Goal: Task Accomplishment & Management: Complete application form

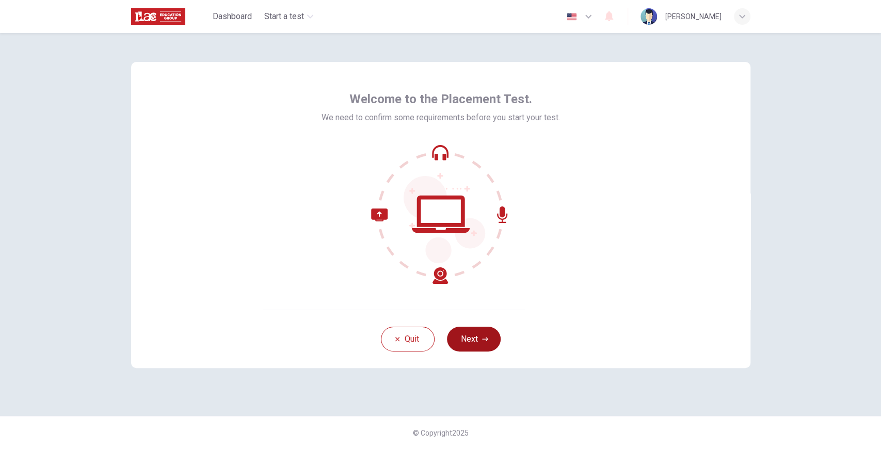
click at [467, 341] on button "Next" at bounding box center [474, 339] width 54 height 25
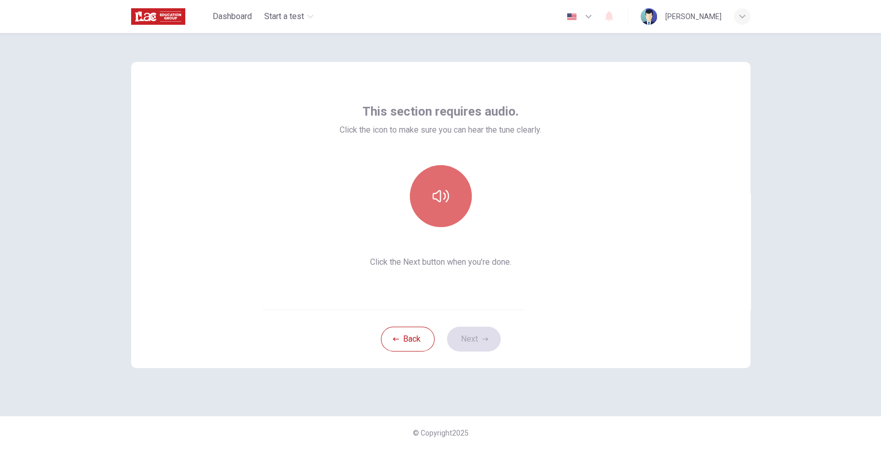
click at [435, 175] on button "button" at bounding box center [441, 196] width 62 height 62
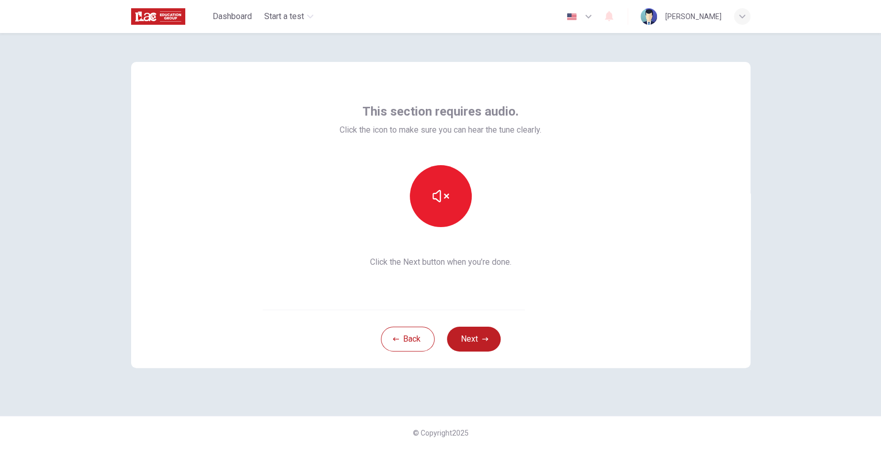
click at [482, 335] on button "Next" at bounding box center [474, 339] width 54 height 25
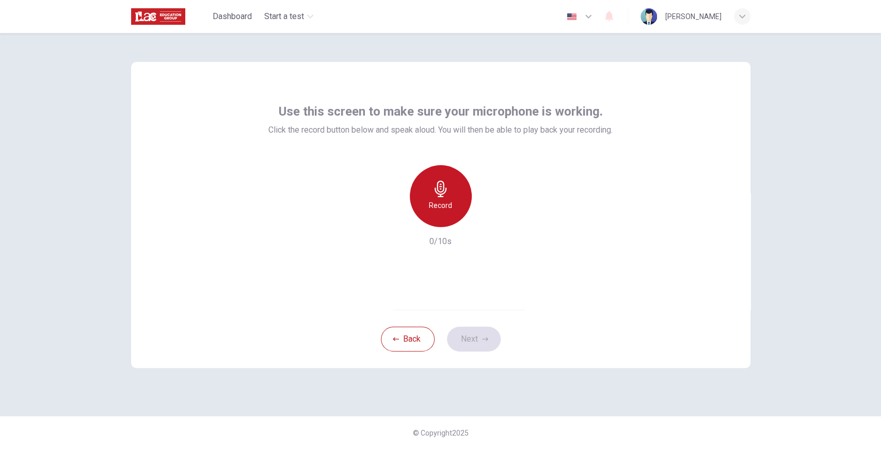
click at [455, 213] on div "Record" at bounding box center [441, 196] width 62 height 62
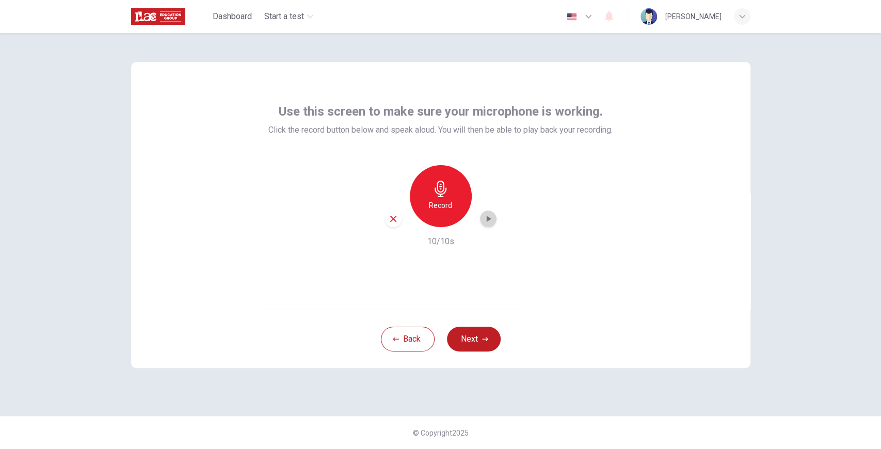
click at [487, 227] on div "button" at bounding box center [488, 219] width 17 height 17
click at [490, 223] on icon "button" at bounding box center [488, 219] width 10 height 10
click at [493, 341] on button "Next" at bounding box center [474, 339] width 54 height 25
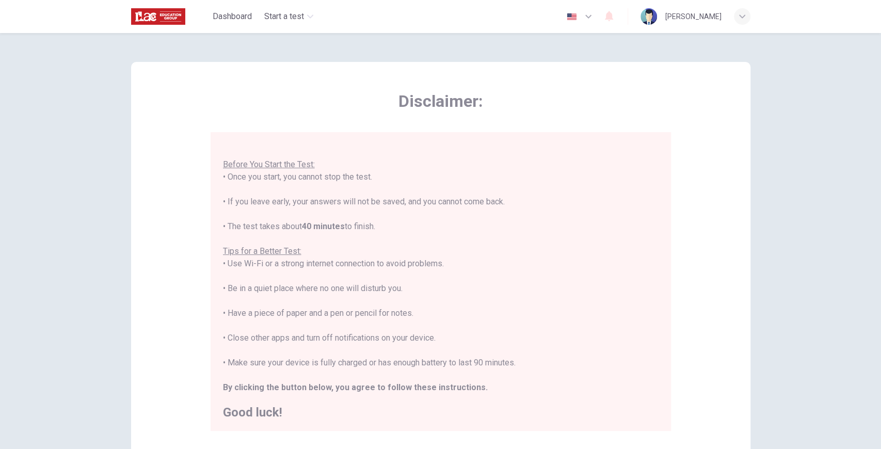
scroll to position [11, 0]
click at [761, 424] on div "Disclaimer: You are about to start a Placement Test . Before You Start the Test…" at bounding box center [441, 287] width 652 height 508
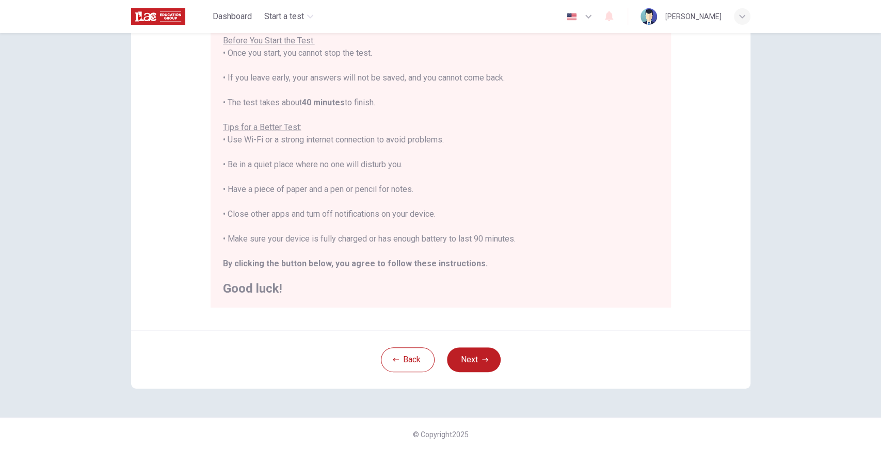
scroll to position [125, 0]
click at [468, 357] on button "Next" at bounding box center [474, 358] width 54 height 25
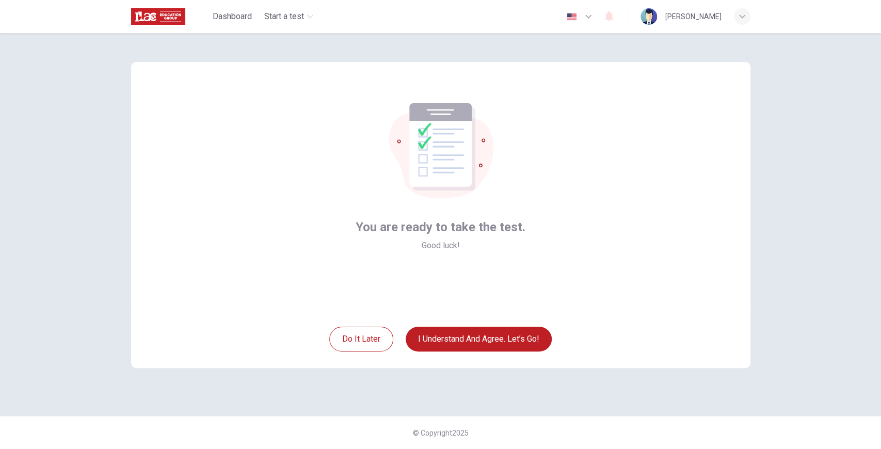
scroll to position [0, 0]
click at [462, 344] on button "I understand and agree. Let’s go!" at bounding box center [479, 339] width 146 height 25
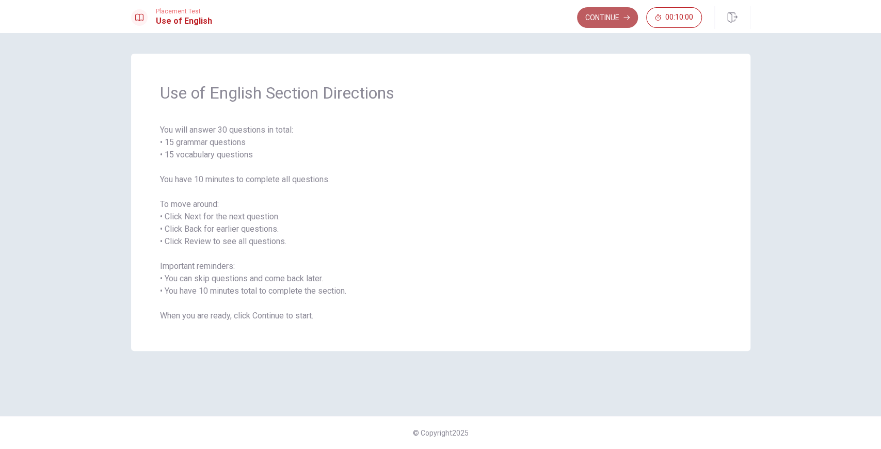
click at [616, 15] on button "Continue" at bounding box center [607, 17] width 61 height 21
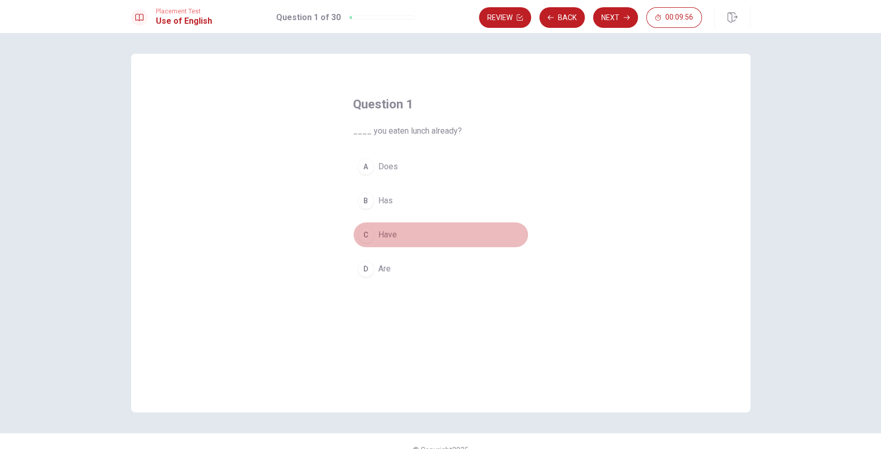
click at [386, 229] on span "Have" at bounding box center [387, 235] width 19 height 12
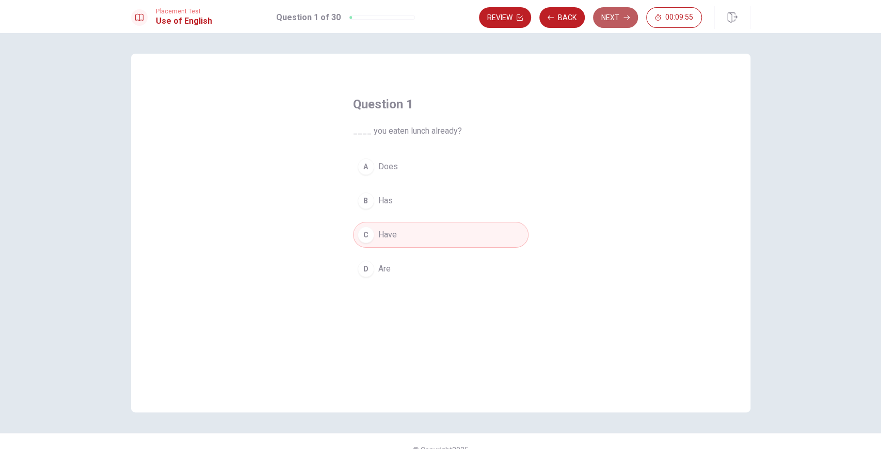
click at [624, 22] on button "Next" at bounding box center [615, 17] width 45 height 21
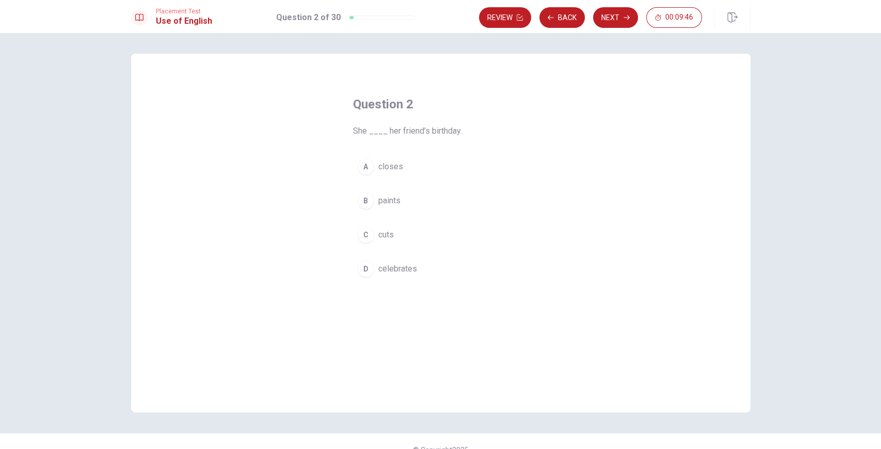
click at [398, 268] on span "celebrates" at bounding box center [397, 269] width 39 height 12
click at [615, 23] on button "Next" at bounding box center [615, 17] width 45 height 21
click at [383, 168] on span "spring" at bounding box center [389, 166] width 23 height 12
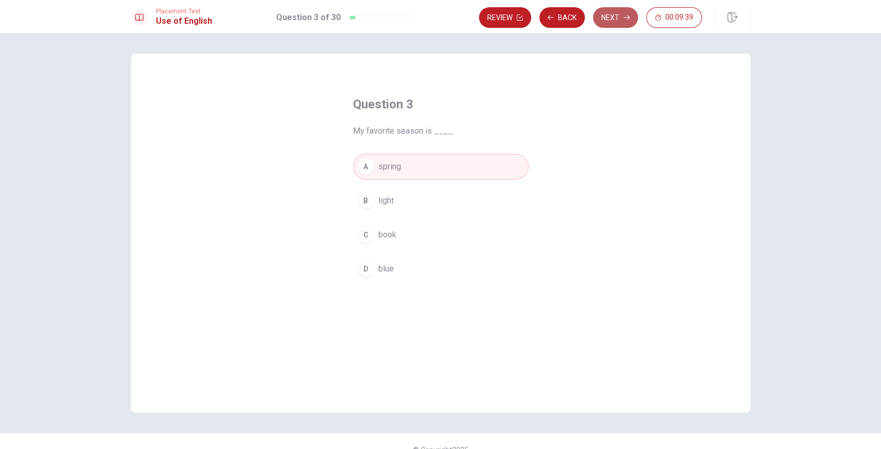
click at [606, 17] on button "Next" at bounding box center [615, 17] width 45 height 21
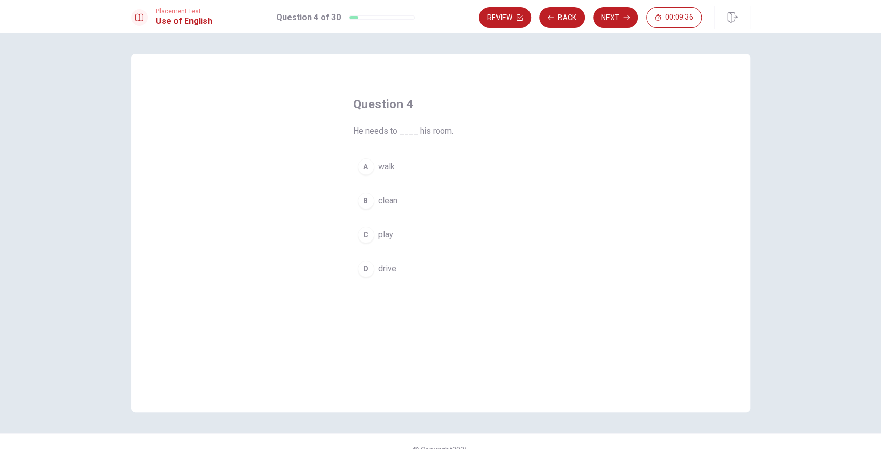
click at [389, 197] on span "clean" at bounding box center [387, 201] width 19 height 12
click at [604, 12] on button "Next" at bounding box center [615, 17] width 45 height 21
click at [387, 265] on span "watch" at bounding box center [388, 269] width 21 height 12
click at [608, 11] on button "Next" at bounding box center [615, 17] width 45 height 21
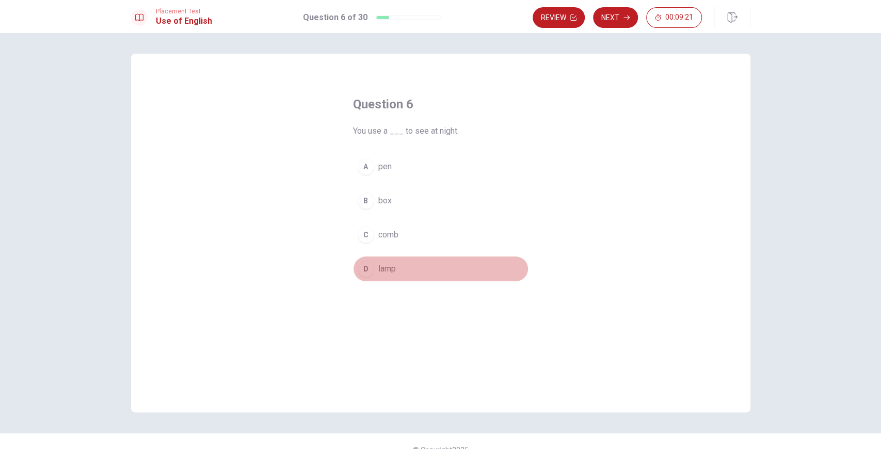
click at [384, 266] on span "lamp" at bounding box center [387, 269] width 18 height 12
click at [614, 18] on button "Next" at bounding box center [615, 17] width 45 height 21
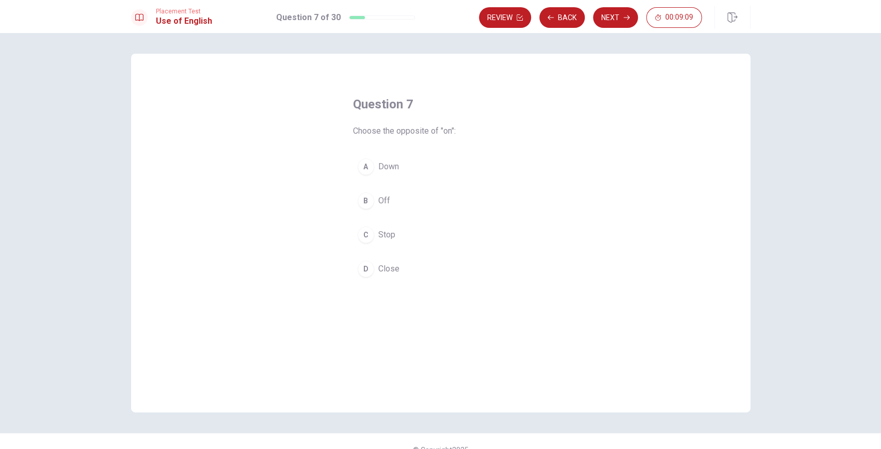
click at [378, 200] on span "Off" at bounding box center [384, 201] width 12 height 12
click at [610, 20] on button "Next" at bounding box center [615, 17] width 45 height 21
click at [396, 268] on span "Exciting" at bounding box center [392, 269] width 28 height 12
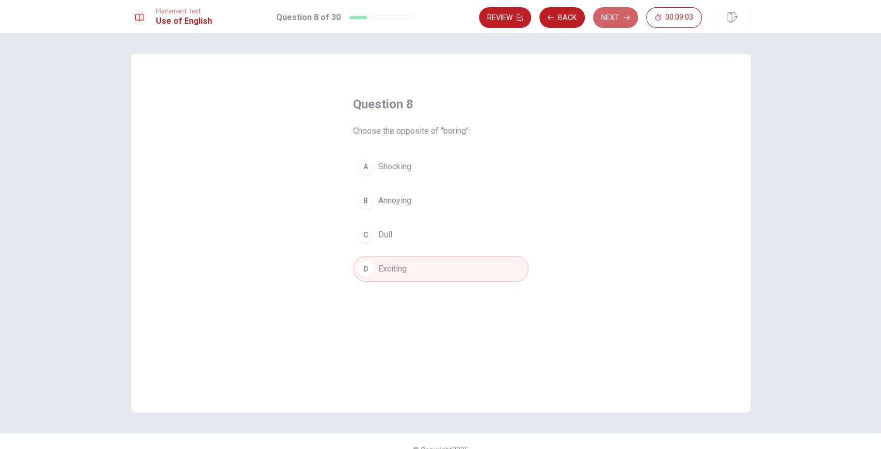
drag, startPoint x: 604, startPoint y: 23, endPoint x: 599, endPoint y: 25, distance: 6.0
click at [603, 23] on button "Next" at bounding box center [615, 17] width 45 height 21
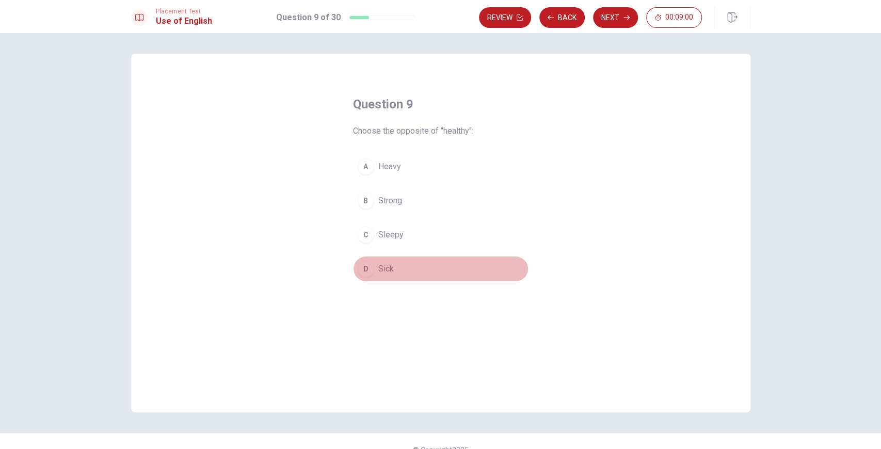
drag, startPoint x: 382, startPoint y: 271, endPoint x: 394, endPoint y: 257, distance: 18.4
click at [382, 272] on span "Sick" at bounding box center [385, 269] width 15 height 12
click at [615, 21] on button "Next" at bounding box center [615, 17] width 45 height 21
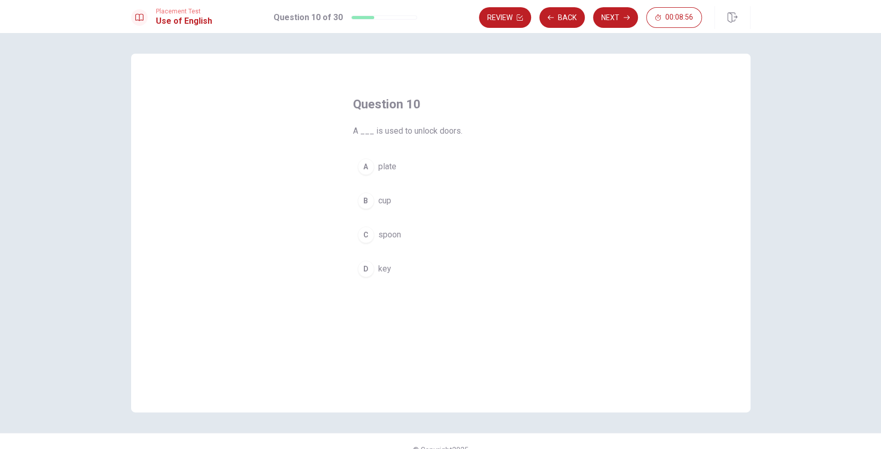
click at [391, 266] on button "D key" at bounding box center [440, 269] width 175 height 26
click at [612, 17] on button "Next" at bounding box center [615, 17] width 45 height 21
click at [418, 270] on span "examine carefully" at bounding box center [409, 269] width 63 height 12
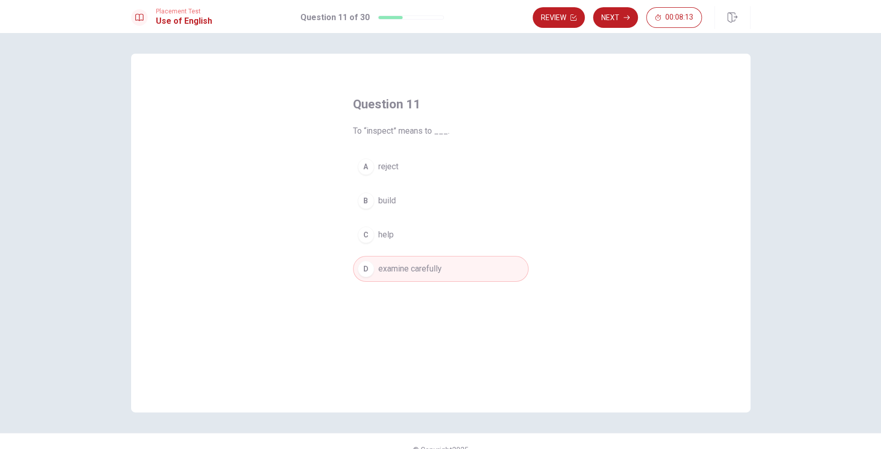
click at [433, 267] on span "examine carefully" at bounding box center [409, 269] width 63 height 12
click at [607, 13] on button "Next" at bounding box center [615, 17] width 45 height 21
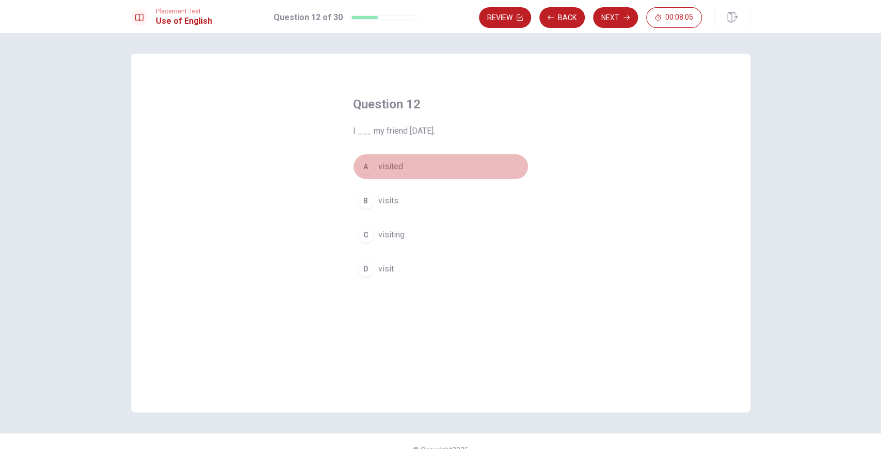
click at [388, 159] on button "A visited" at bounding box center [440, 167] width 175 height 26
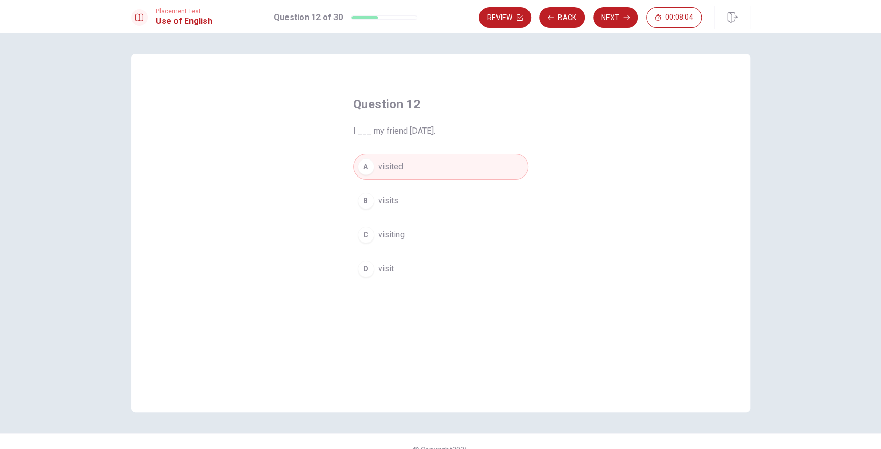
click at [617, 18] on button "Next" at bounding box center [615, 17] width 45 height 21
click at [419, 264] on span "have been working" at bounding box center [412, 269] width 68 height 12
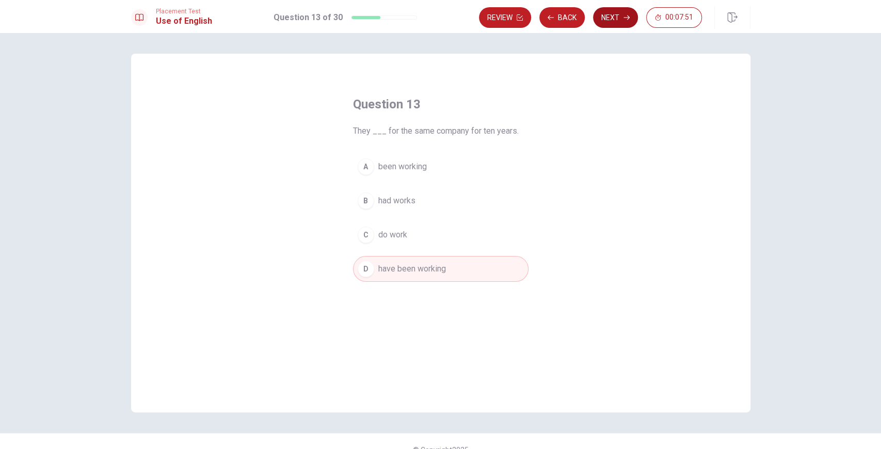
click at [618, 17] on button "Next" at bounding box center [615, 17] width 45 height 21
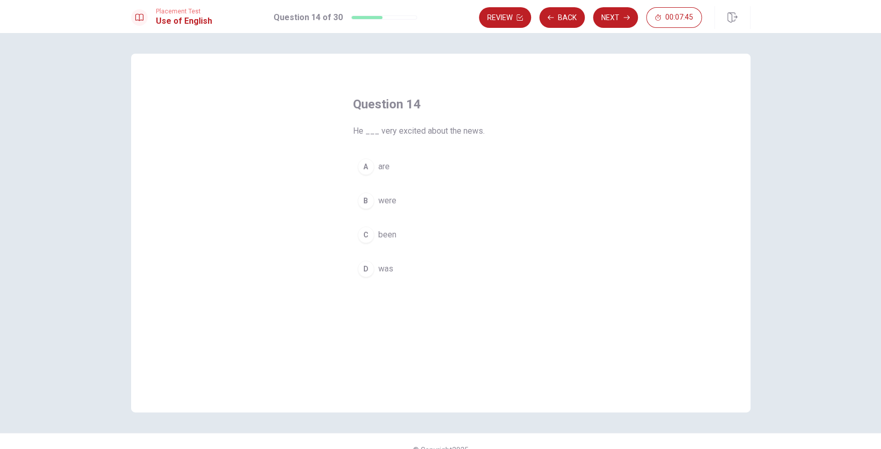
click at [384, 266] on span "was" at bounding box center [385, 269] width 15 height 12
click at [600, 15] on button "Next" at bounding box center [615, 17] width 45 height 21
click at [379, 240] on button "C Cut" at bounding box center [440, 235] width 175 height 26
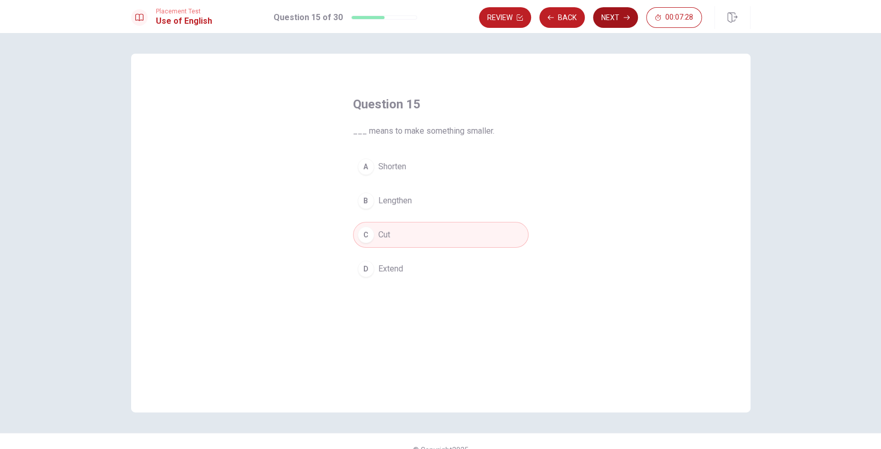
click at [619, 20] on button "Next" at bounding box center [615, 17] width 45 height 21
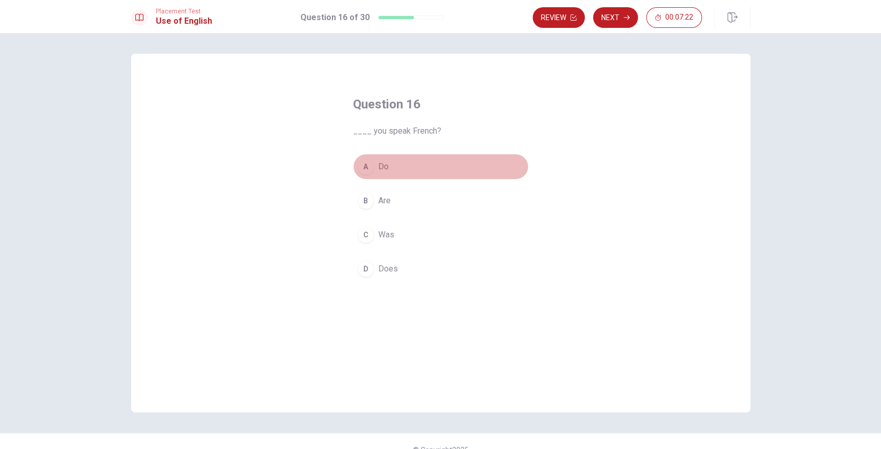
click at [379, 166] on span "Do" at bounding box center [383, 166] width 10 height 12
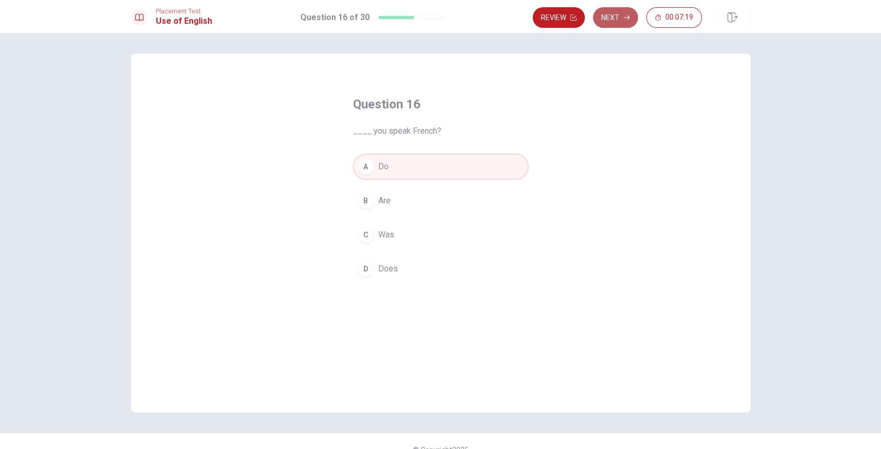
click at [614, 16] on button "Next" at bounding box center [615, 17] width 45 height 21
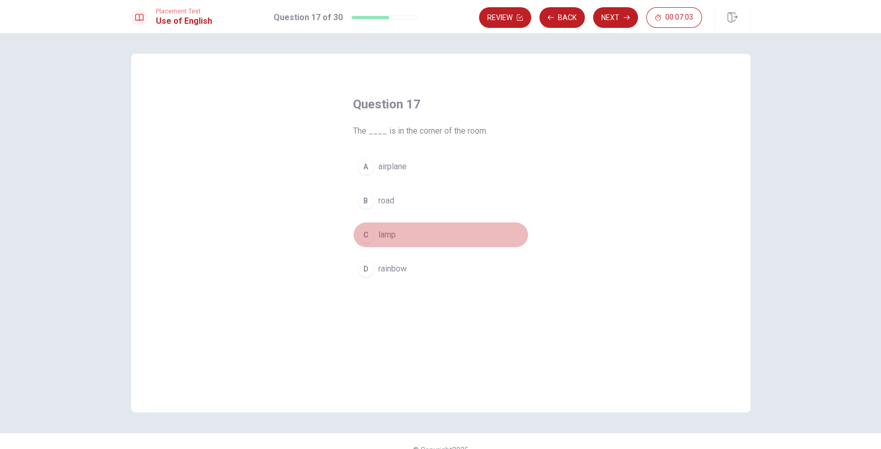
click at [376, 227] on button "C lamp" at bounding box center [440, 235] width 175 height 26
click at [623, 20] on button "Next" at bounding box center [615, 17] width 45 height 21
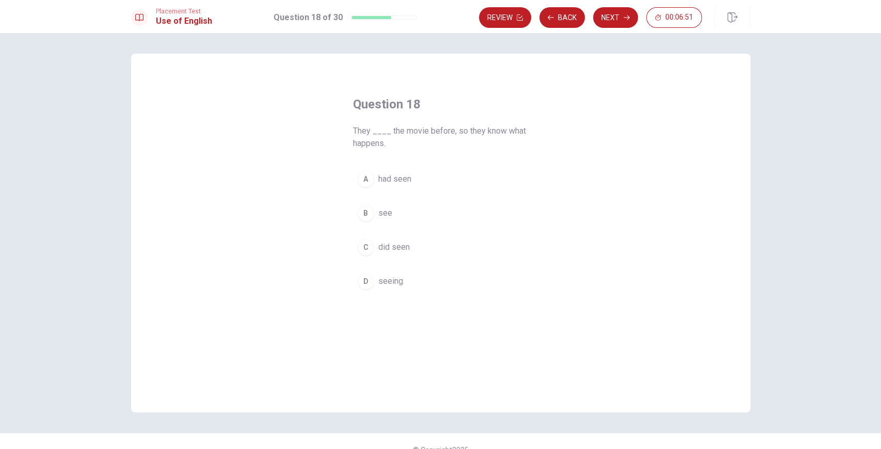
click at [398, 180] on span "had seen" at bounding box center [394, 179] width 33 height 12
click at [620, 21] on button "Next" at bounding box center [615, 17] width 45 height 21
click at [379, 267] on span "pull" at bounding box center [384, 269] width 13 height 12
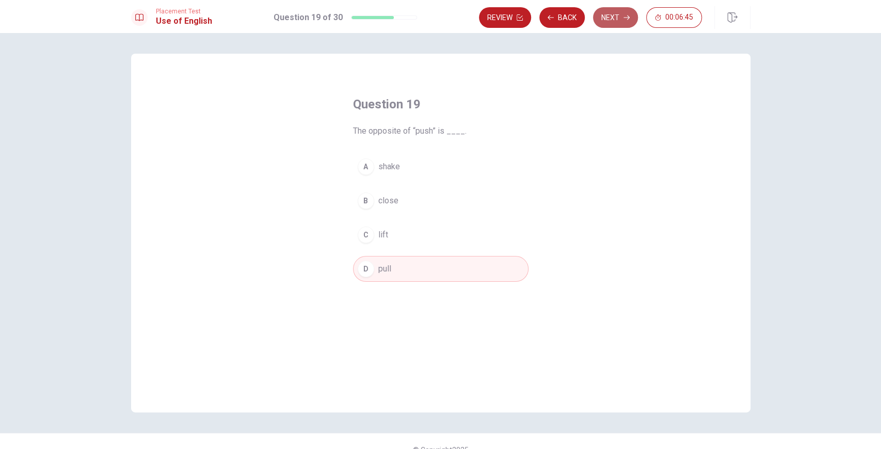
click at [617, 17] on button "Next" at bounding box center [615, 17] width 45 height 21
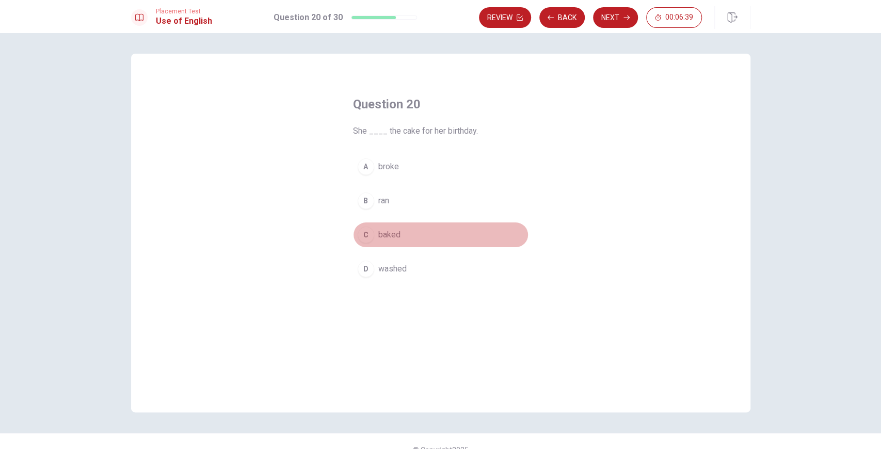
click at [389, 236] on span "baked" at bounding box center [389, 235] width 22 height 12
click at [609, 7] on button "Next" at bounding box center [615, 17] width 45 height 21
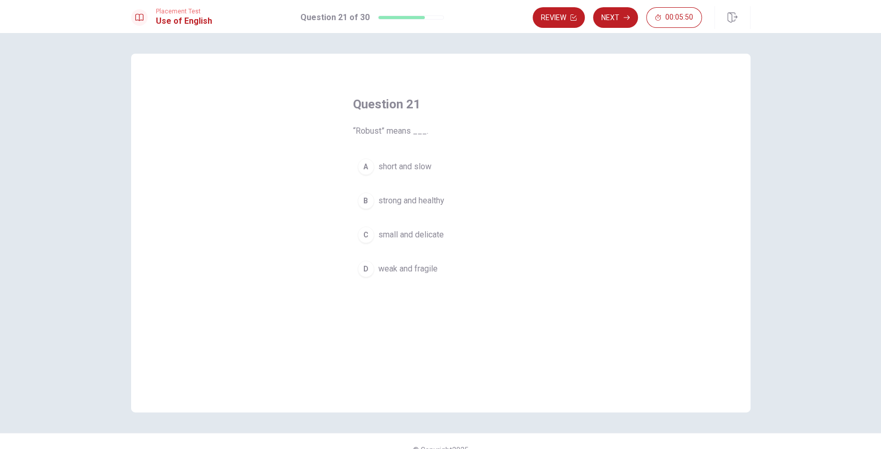
click at [407, 198] on span "strong and healthy" at bounding box center [411, 201] width 66 height 12
click at [620, 13] on button "Next" at bounding box center [615, 17] width 45 height 21
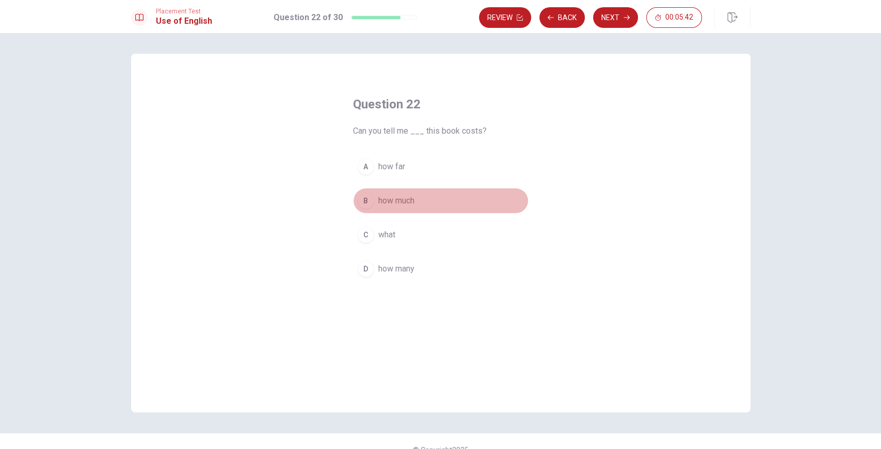
click at [401, 199] on span "how much" at bounding box center [396, 201] width 36 height 12
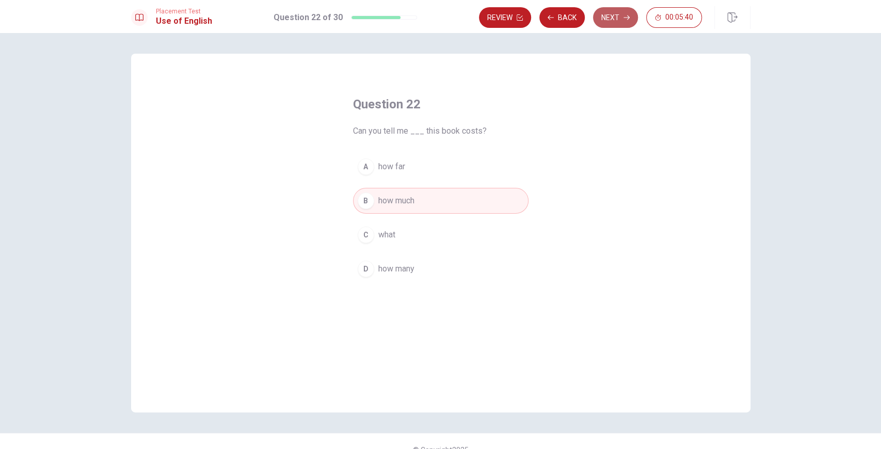
click at [628, 18] on icon "button" at bounding box center [626, 17] width 6 height 5
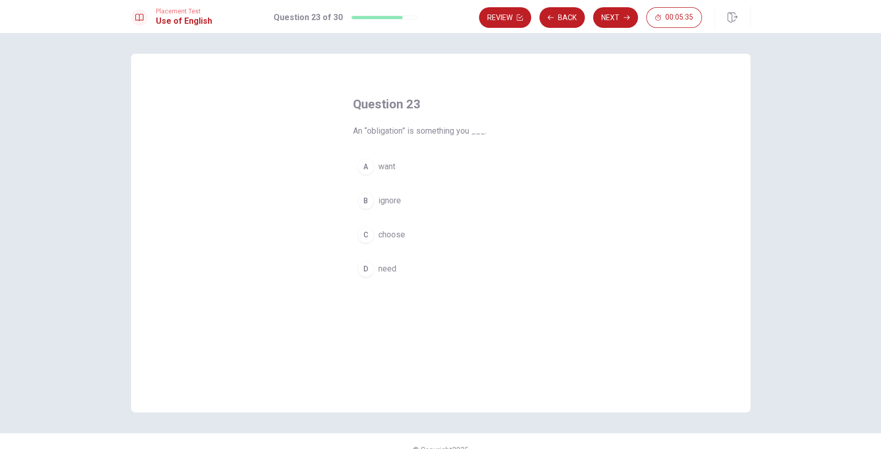
click at [384, 269] on span "need" at bounding box center [387, 269] width 18 height 12
click at [599, 18] on button "Next" at bounding box center [615, 17] width 45 height 21
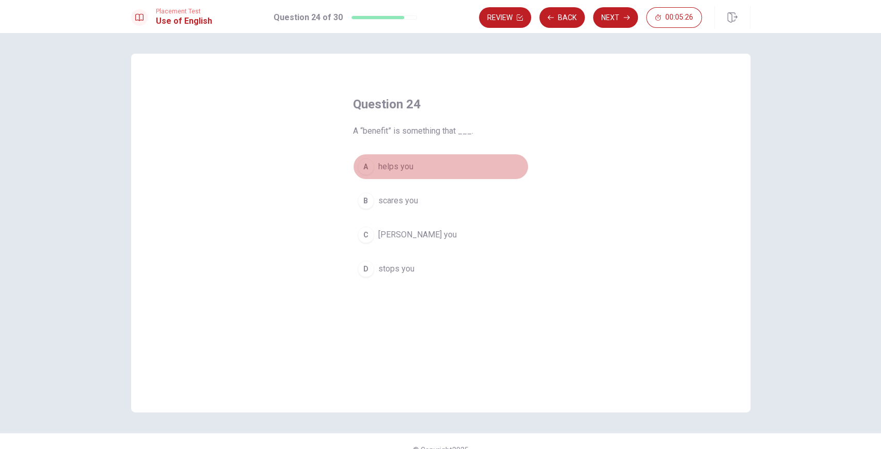
click at [403, 169] on span "helps you" at bounding box center [395, 166] width 35 height 12
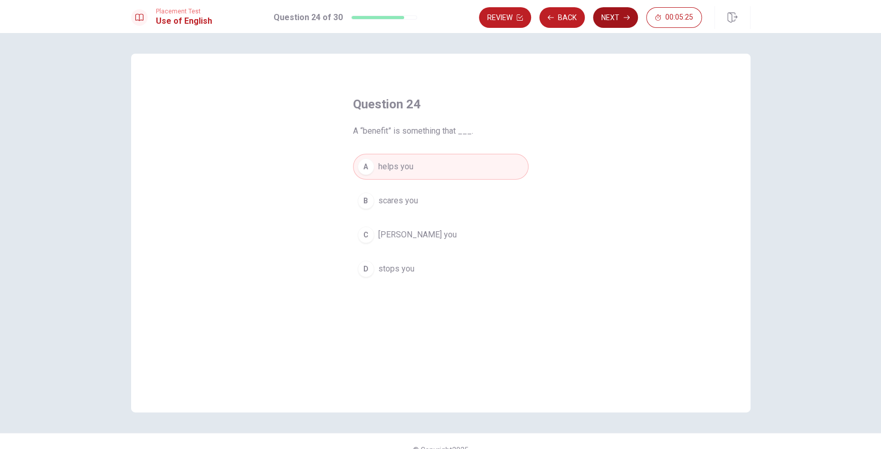
click at [612, 23] on button "Next" at bounding box center [615, 17] width 45 height 21
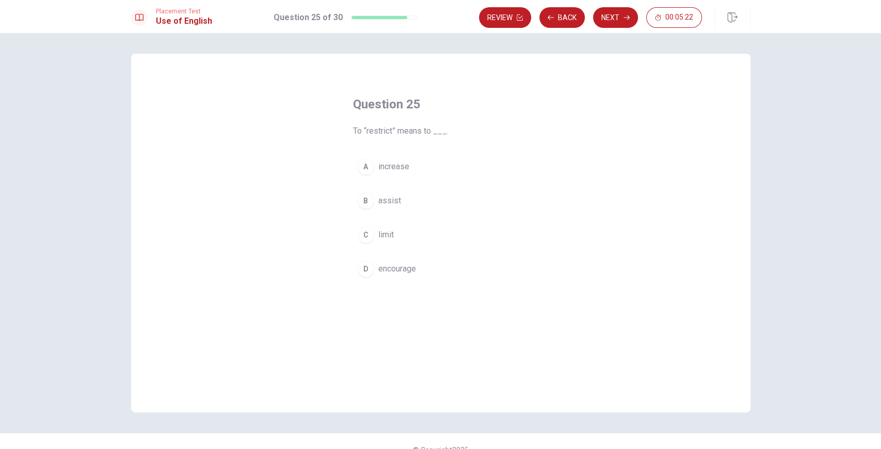
click at [403, 236] on button "C limit" at bounding box center [440, 235] width 175 height 26
click at [628, 22] on button "Next" at bounding box center [615, 17] width 45 height 21
click at [385, 237] on span "maintain" at bounding box center [393, 235] width 30 height 12
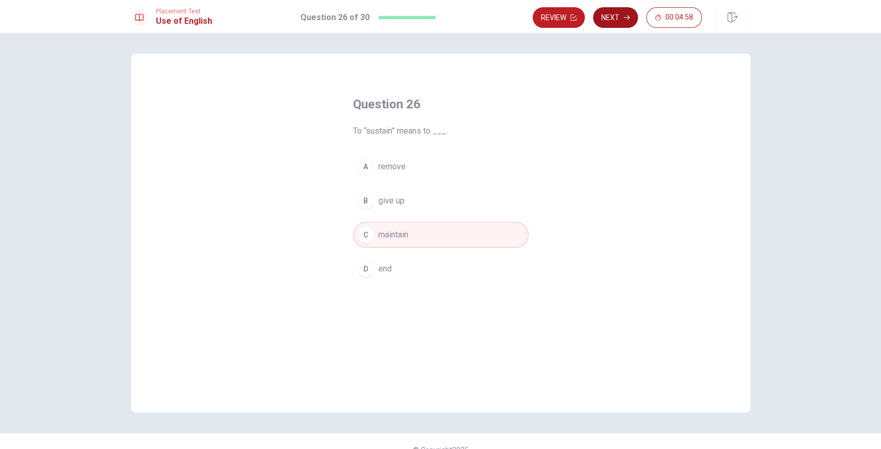
click at [610, 21] on button "Next" at bounding box center [615, 17] width 45 height 21
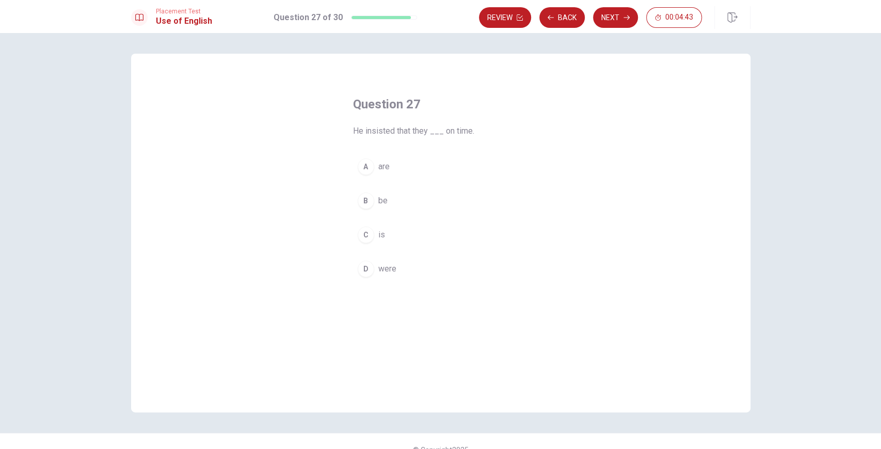
click at [380, 275] on button "D were" at bounding box center [440, 269] width 175 height 26
click at [607, 25] on button "Next" at bounding box center [615, 17] width 45 height 21
click at [412, 168] on span "open to you" at bounding box center [399, 166] width 42 height 12
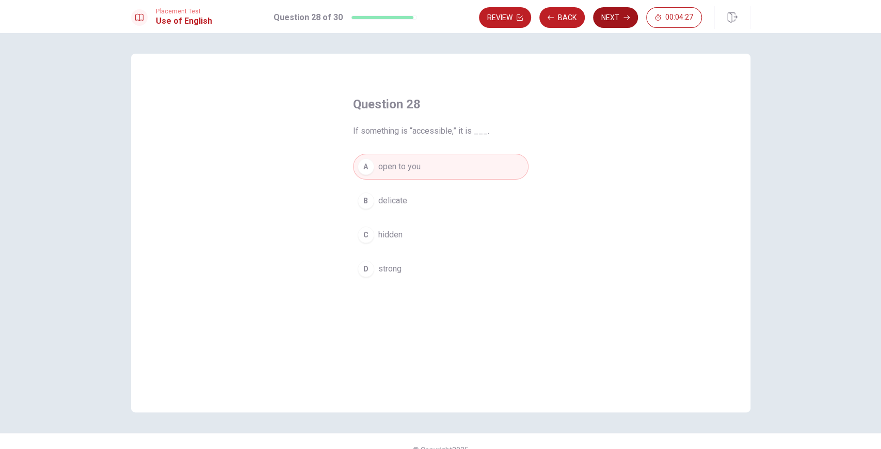
click at [626, 14] on icon "button" at bounding box center [626, 17] width 6 height 6
click at [400, 199] on span "honest" at bounding box center [390, 201] width 25 height 12
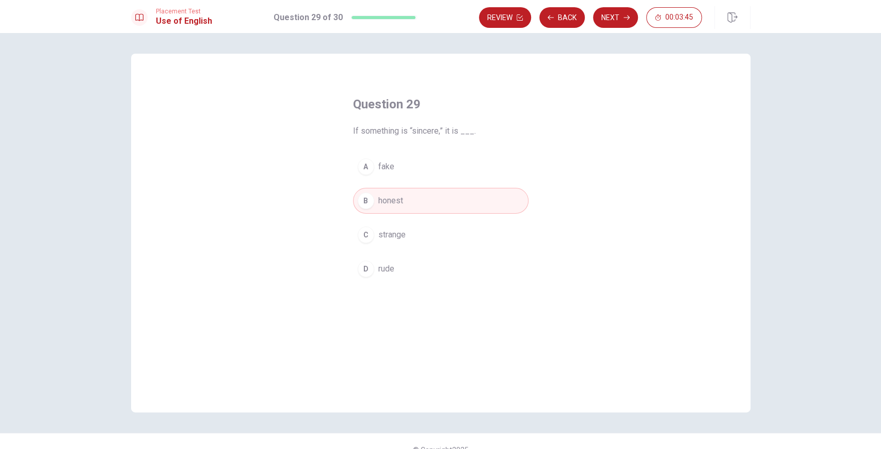
click at [615, 21] on button "Next" at bounding box center [615, 17] width 45 height 21
click at [401, 169] on span "leave out" at bounding box center [394, 166] width 33 height 12
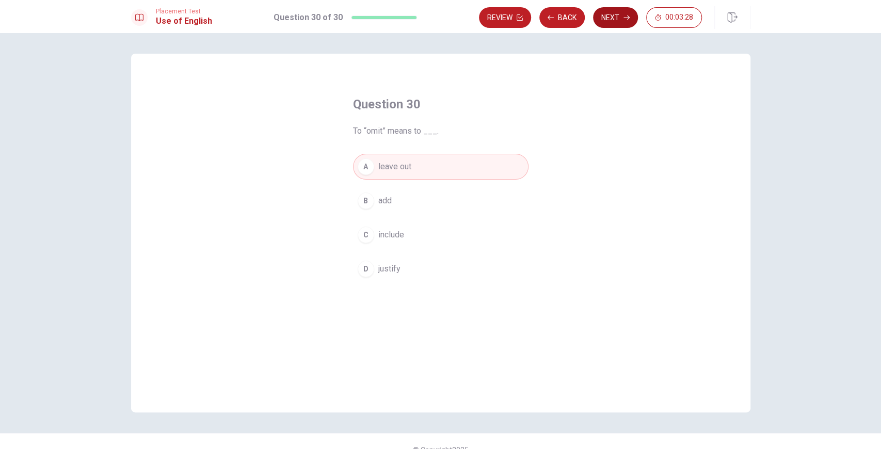
click at [617, 20] on button "Next" at bounding box center [615, 17] width 45 height 21
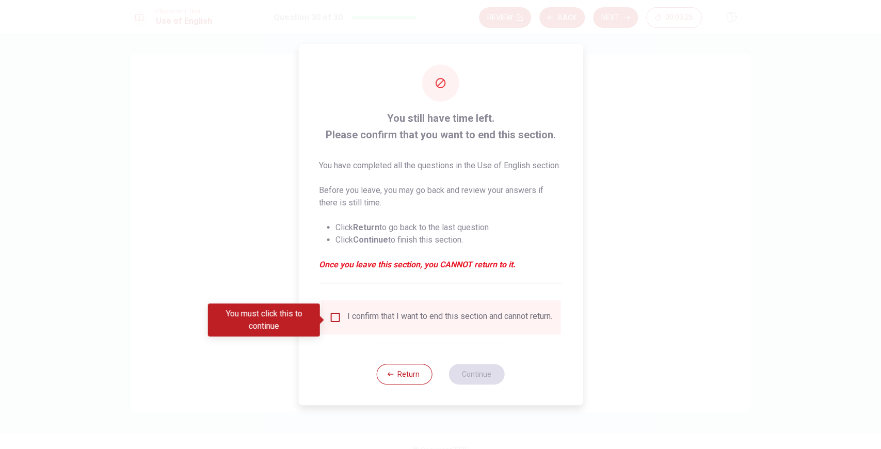
click at [359, 318] on div "I confirm that I want to end this section and cannot return." at bounding box center [449, 317] width 205 height 12
click at [337, 322] on input "You must click this to continue" at bounding box center [335, 317] width 12 height 12
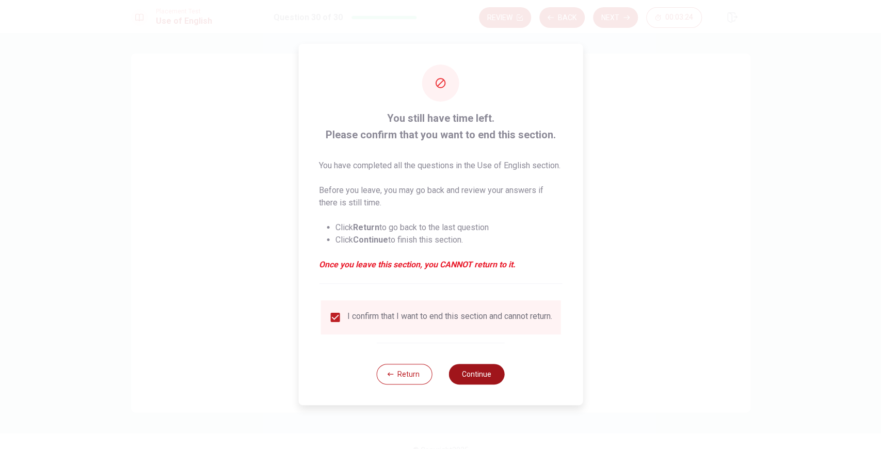
click at [471, 379] on button "Continue" at bounding box center [477, 374] width 56 height 21
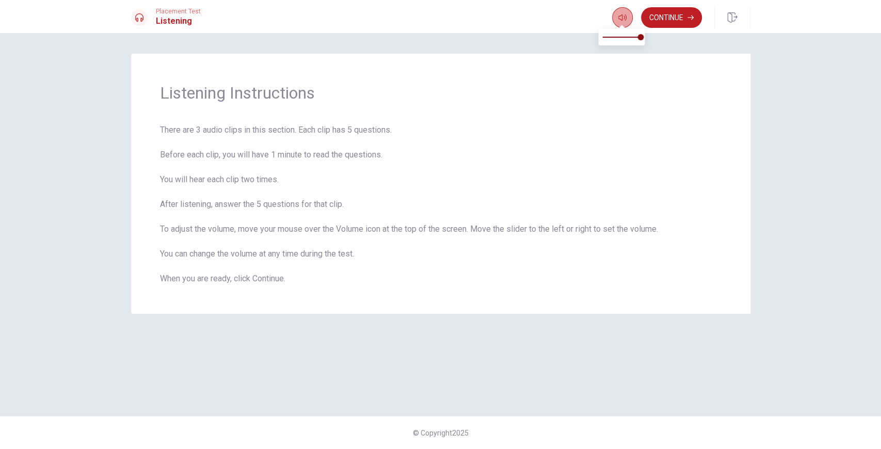
click at [614, 14] on button "button" at bounding box center [622, 17] width 21 height 21
type input "1"
drag, startPoint x: 625, startPoint y: 34, endPoint x: 639, endPoint y: 36, distance: 14.0
click at [639, 36] on span at bounding box center [621, 37] width 38 height 14
click at [653, 21] on button "Continue" at bounding box center [671, 17] width 61 height 21
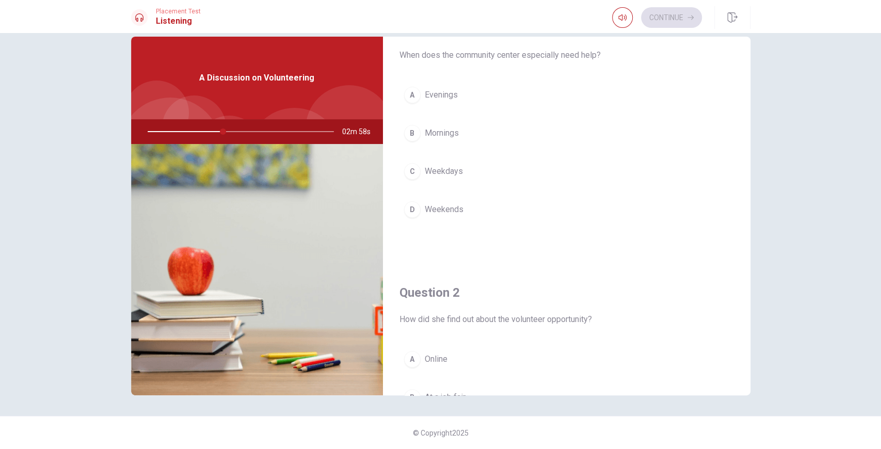
scroll to position [34, 0]
click at [438, 214] on span "Weekends" at bounding box center [444, 212] width 39 height 12
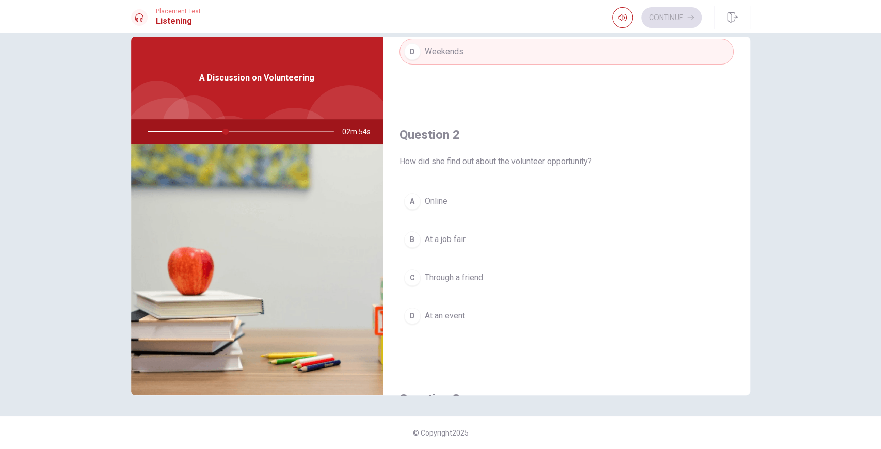
scroll to position [206, 0]
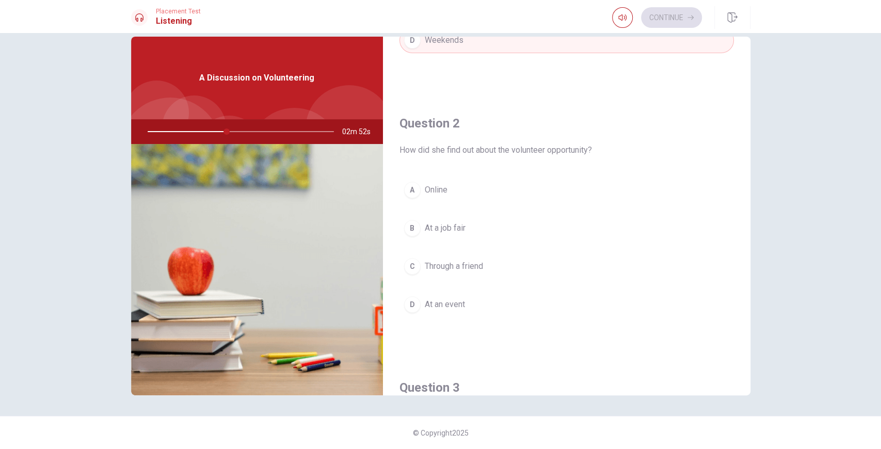
click at [463, 190] on button "A Online" at bounding box center [566, 190] width 334 height 26
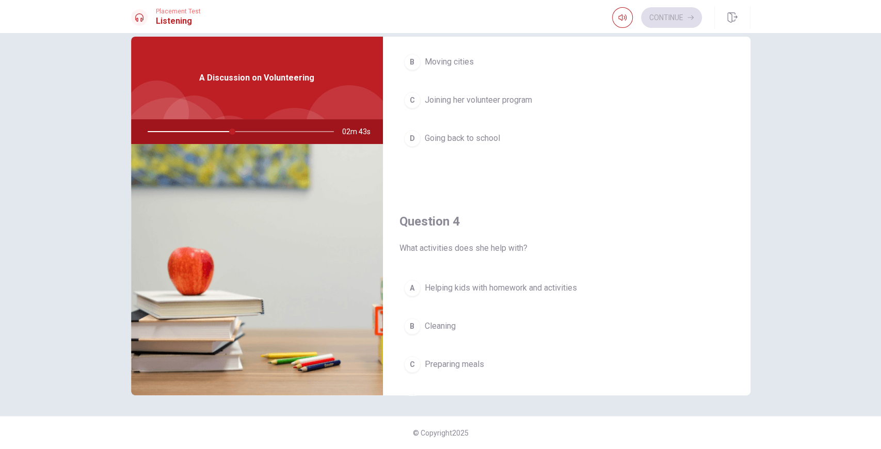
scroll to position [653, 0]
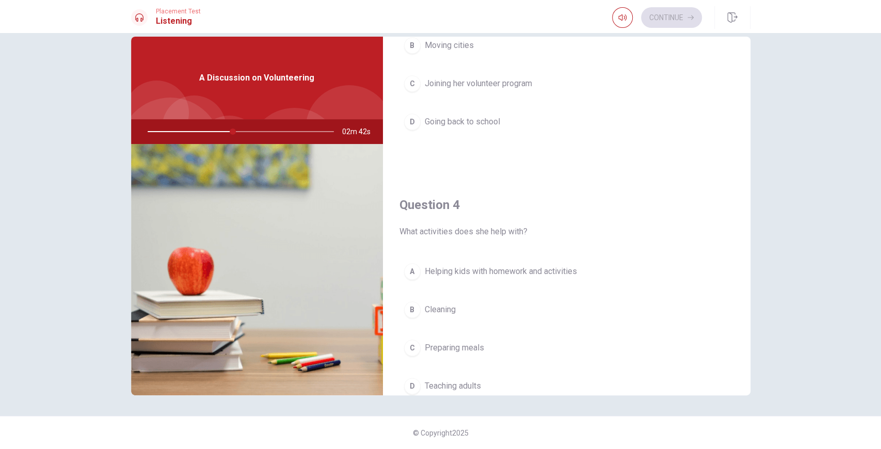
click at [473, 272] on span "Helping kids with homework and activities" at bounding box center [501, 271] width 152 height 12
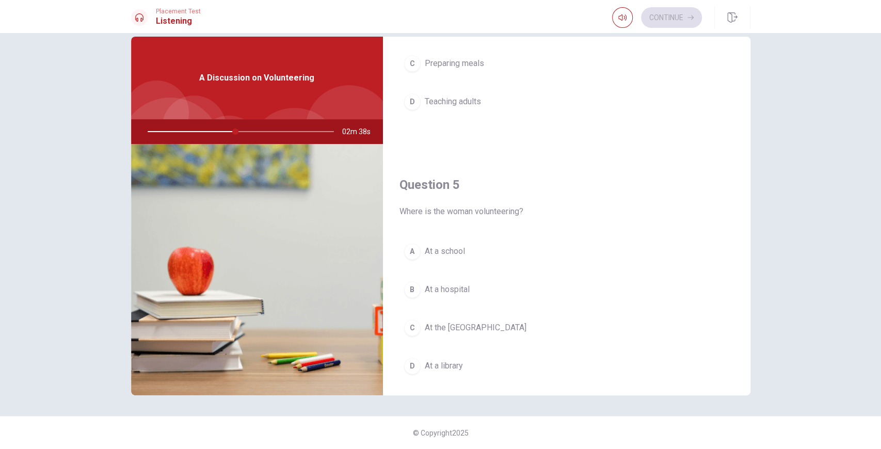
scroll to position [955, 0]
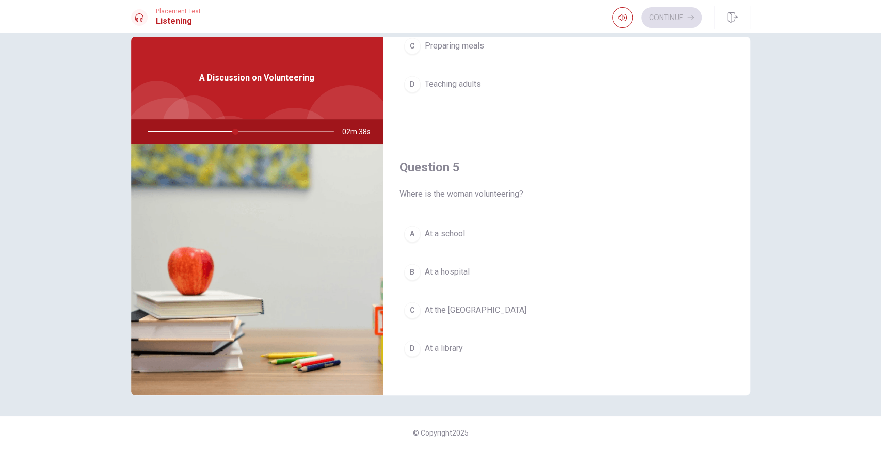
click at [437, 312] on button "C At the [GEOGRAPHIC_DATA]" at bounding box center [566, 310] width 334 height 26
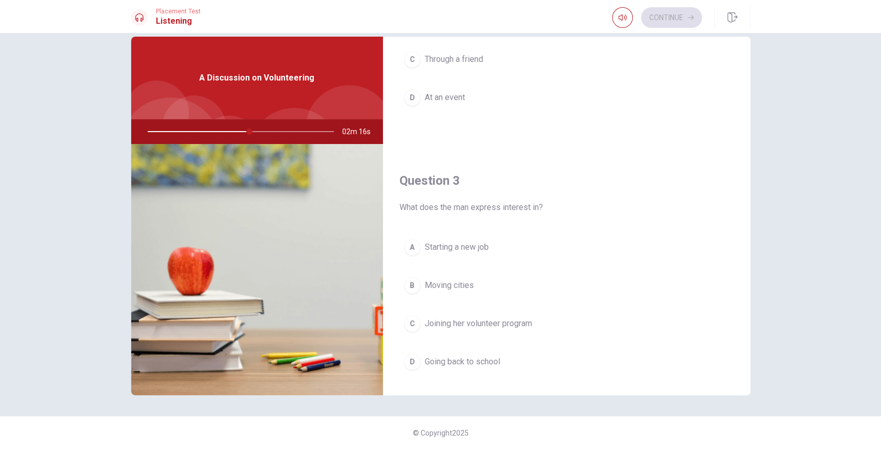
scroll to position [439, 0]
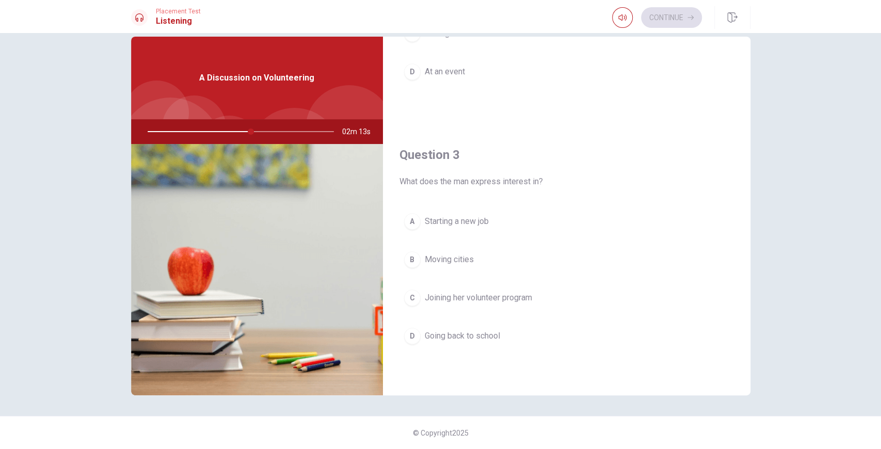
click at [479, 292] on span "Joining her volunteer program" at bounding box center [478, 298] width 107 height 12
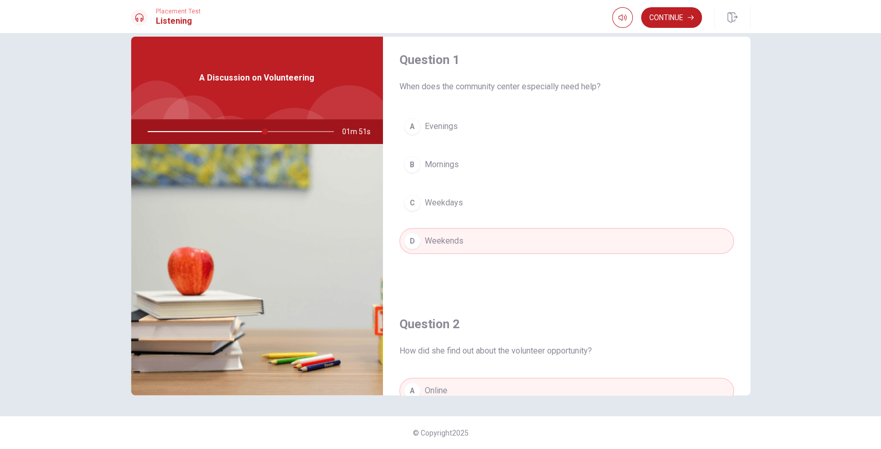
scroll to position [0, 0]
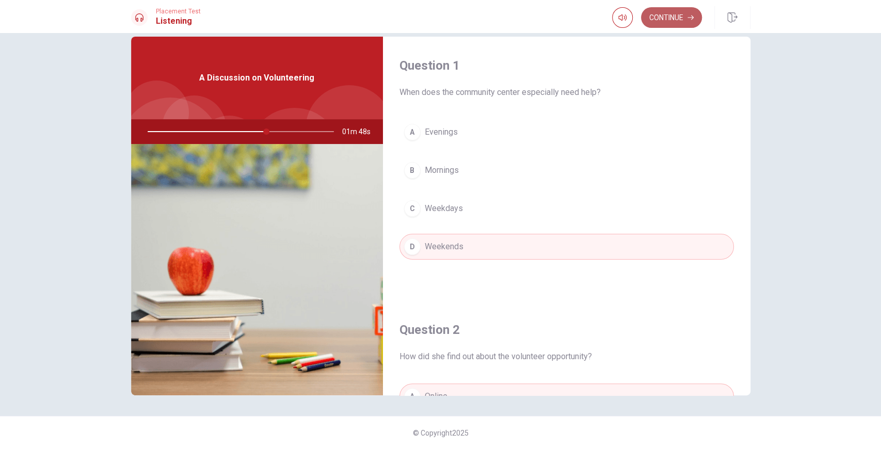
click at [657, 15] on button "Continue" at bounding box center [671, 17] width 61 height 21
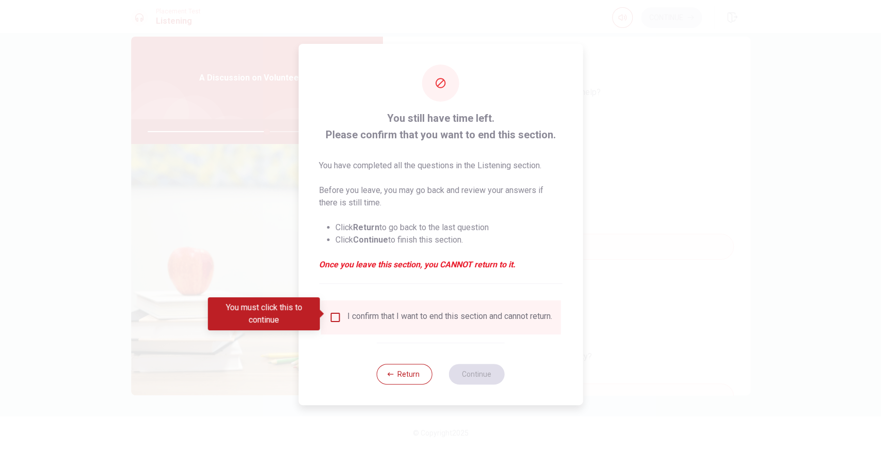
click at [348, 311] on div "I confirm that I want to end this section and cannot return." at bounding box center [449, 317] width 205 height 12
drag, startPoint x: 391, startPoint y: 318, endPoint x: 363, endPoint y: 310, distance: 29.1
click at [391, 318] on div "I confirm that I want to end this section and cannot return." at bounding box center [449, 317] width 205 height 12
click at [345, 312] on div "I confirm that I want to end this section and cannot return." at bounding box center [440, 317] width 223 height 12
click at [336, 313] on input "You must click this to continue" at bounding box center [335, 317] width 12 height 12
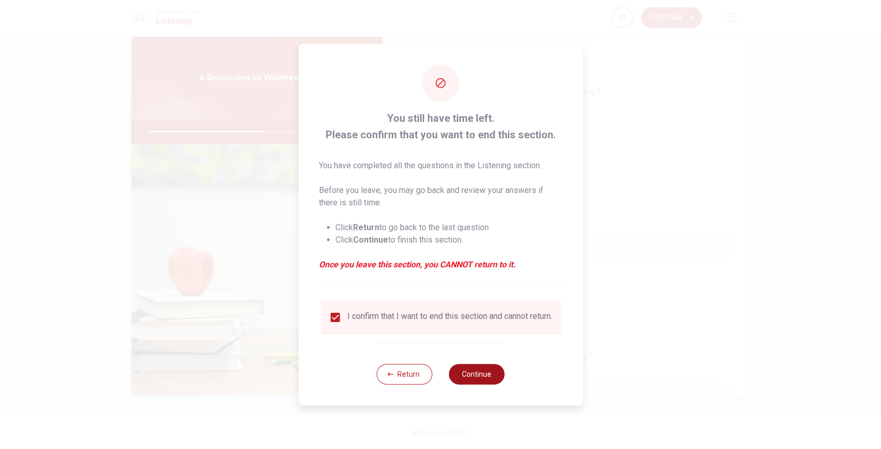
click at [463, 377] on button "Continue" at bounding box center [477, 374] width 56 height 21
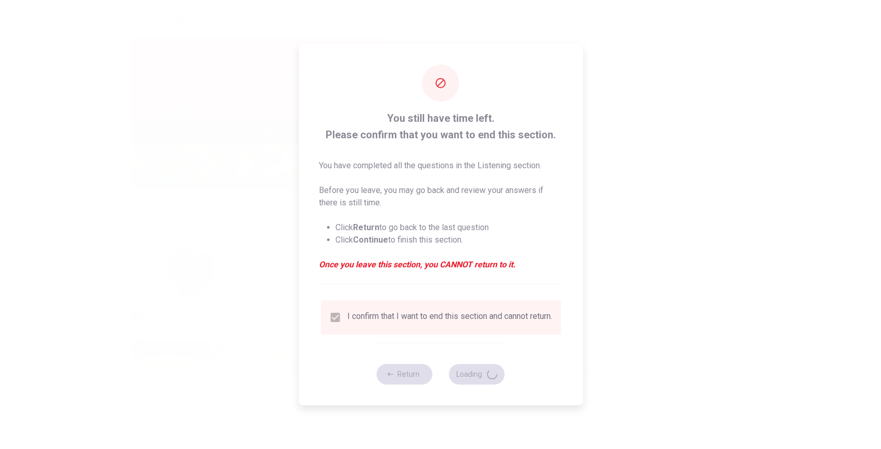
type input "66"
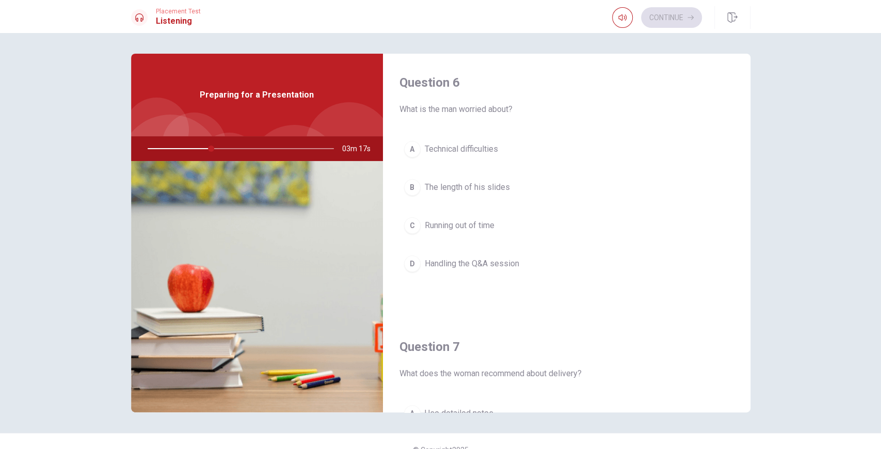
click at [495, 263] on span "Handling the Q&A session" at bounding box center [472, 264] width 94 height 12
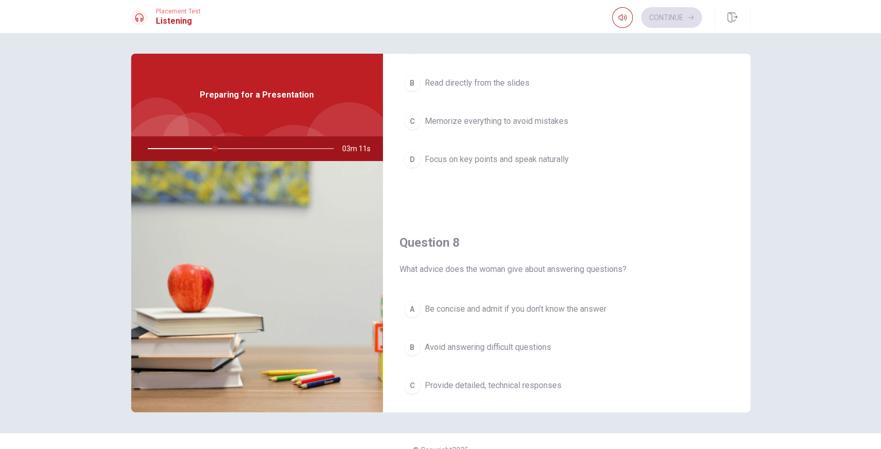
scroll to position [378, 0]
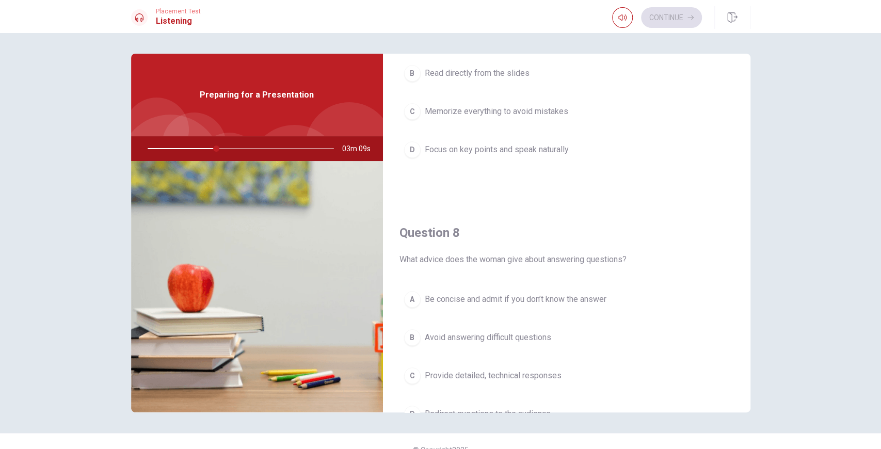
click at [514, 305] on button "A Be concise and admit if you don’t know the answer" at bounding box center [566, 299] width 334 height 26
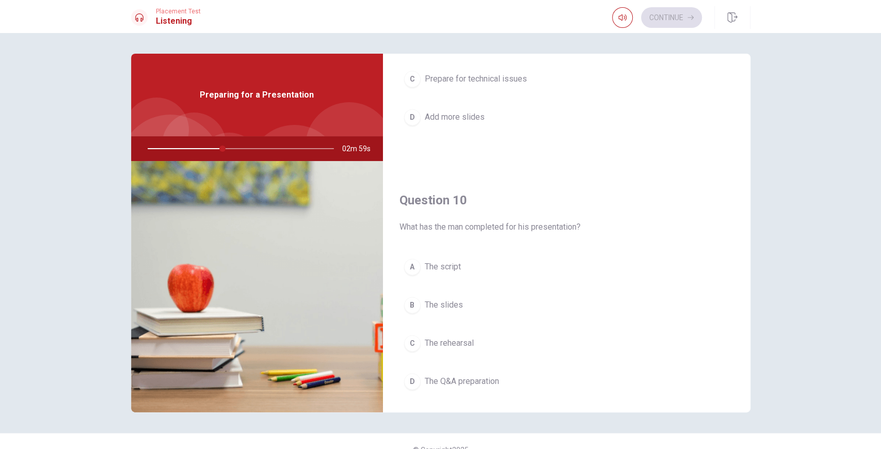
scroll to position [955, 0]
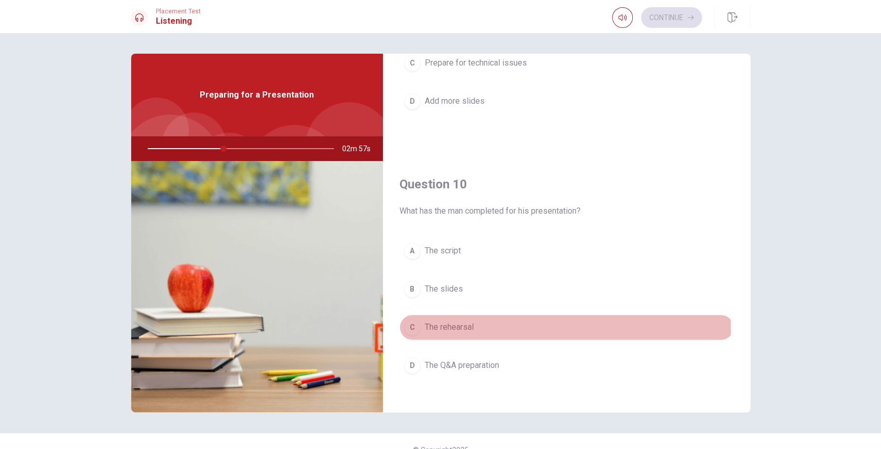
click at [432, 324] on span "The rehearsal" at bounding box center [449, 327] width 49 height 12
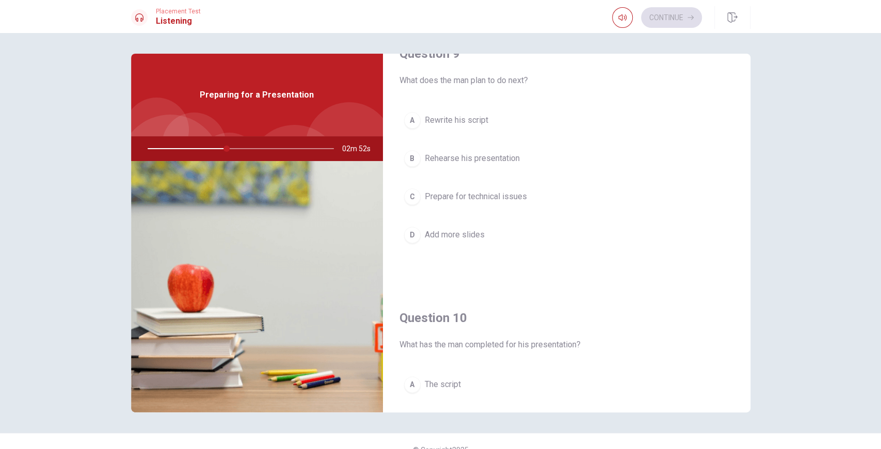
scroll to position [921, 0]
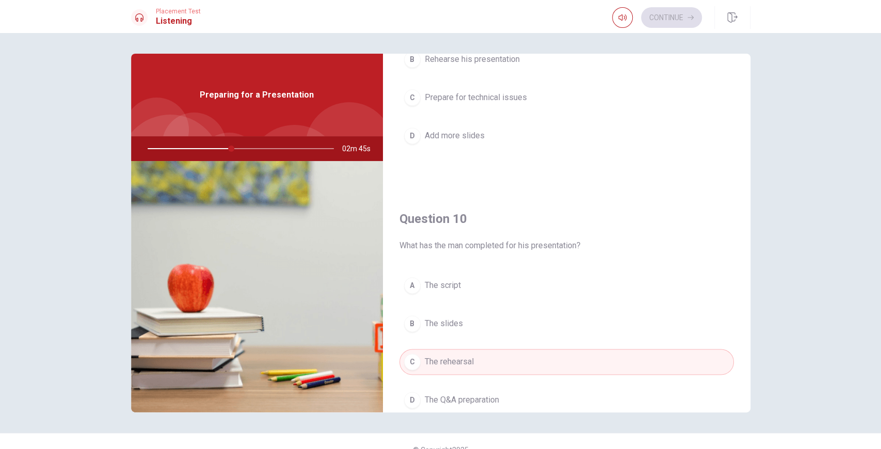
click at [472, 323] on button "B The slides" at bounding box center [566, 324] width 334 height 26
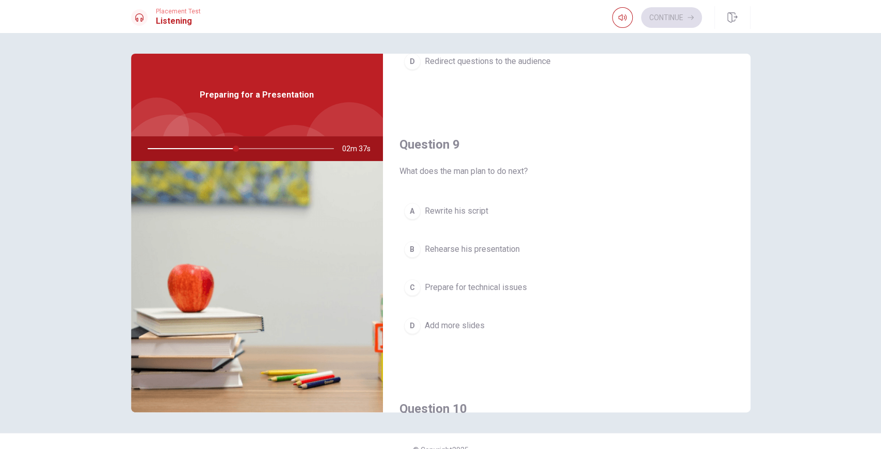
scroll to position [714, 0]
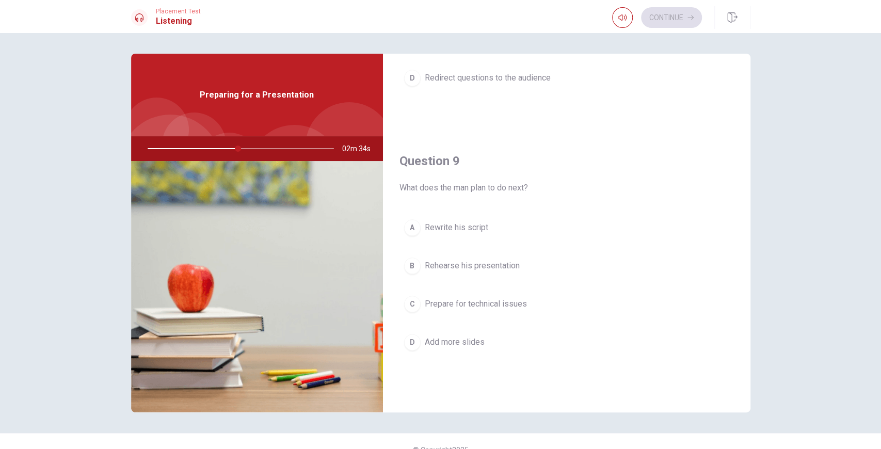
click at [467, 260] on span "Rehearse his presentation" at bounding box center [472, 266] width 95 height 12
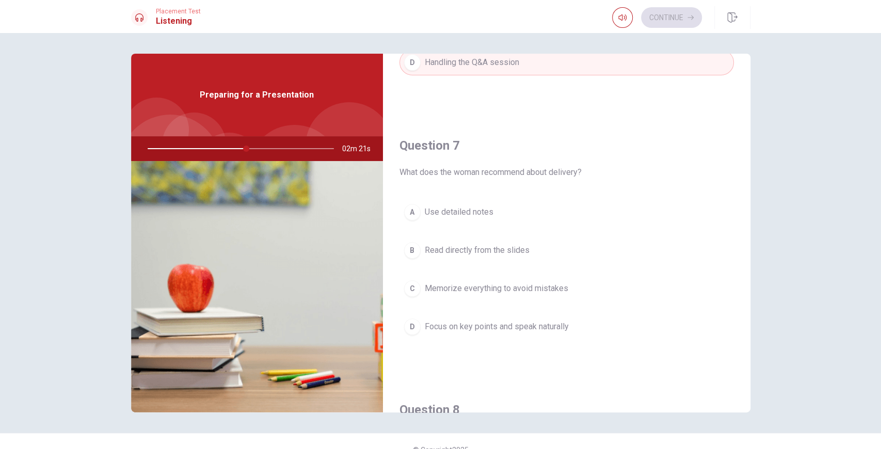
scroll to position [275, 0]
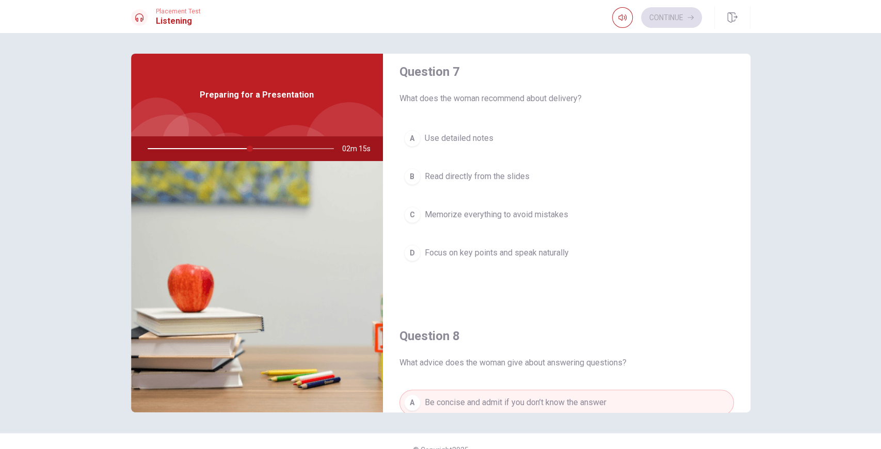
click at [488, 253] on span "Focus on key points and speak naturally" at bounding box center [497, 253] width 144 height 12
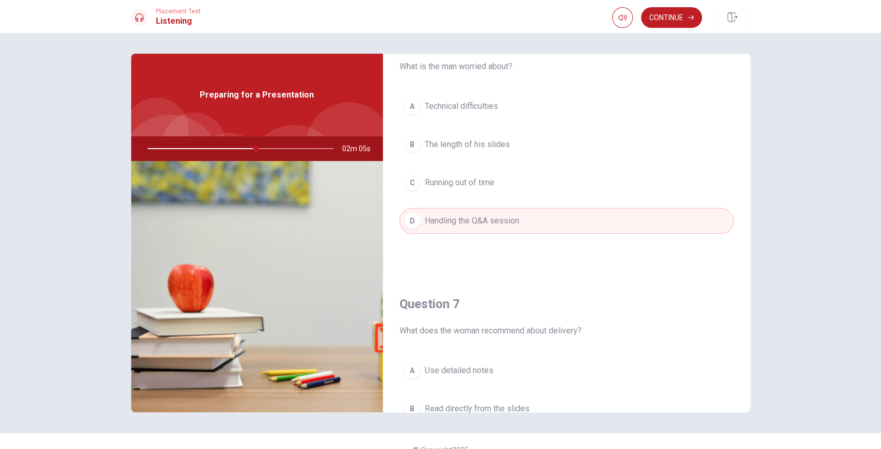
scroll to position [26, 0]
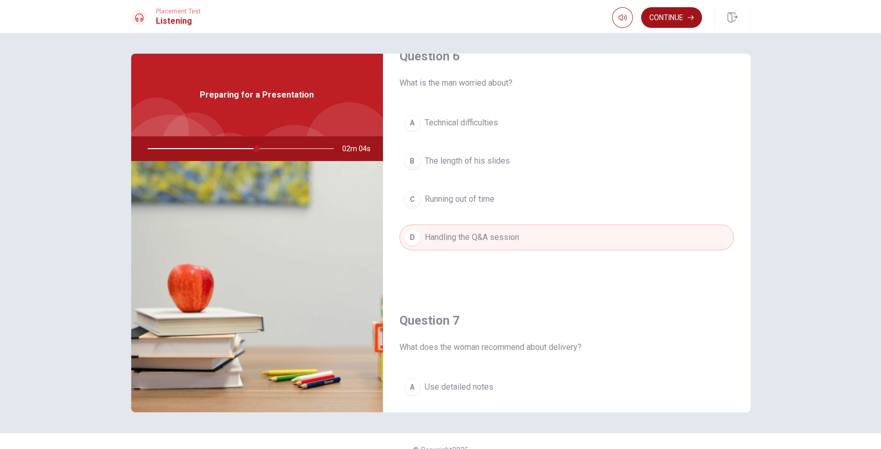
click at [698, 14] on button "Continue" at bounding box center [671, 17] width 61 height 21
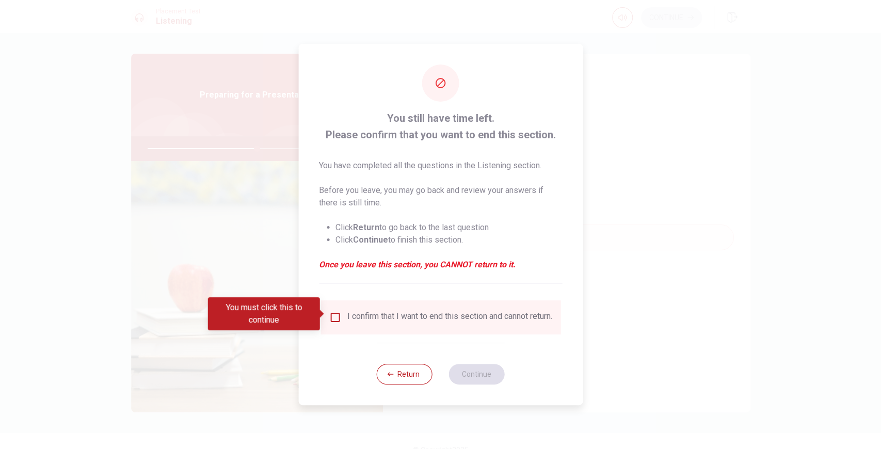
click at [370, 313] on div "I confirm that I want to end this section and cannot return." at bounding box center [449, 317] width 205 height 12
click at [332, 318] on input "You must click this to continue" at bounding box center [335, 317] width 12 height 12
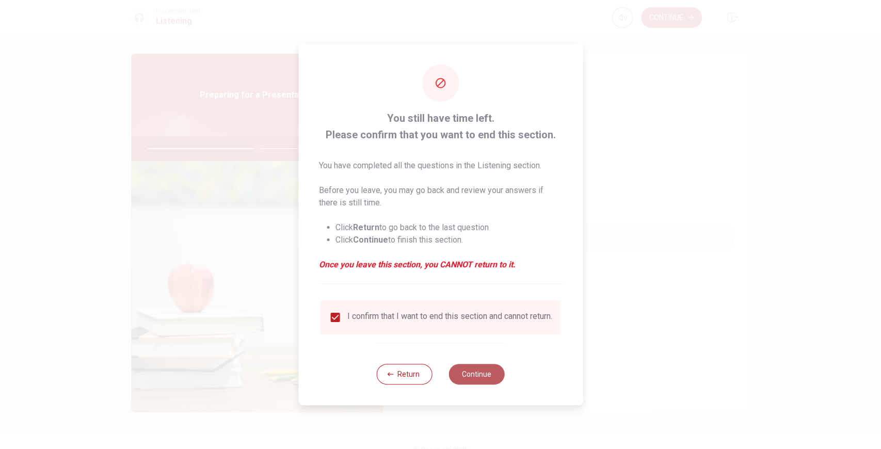
click at [490, 381] on button "Continue" at bounding box center [477, 374] width 56 height 21
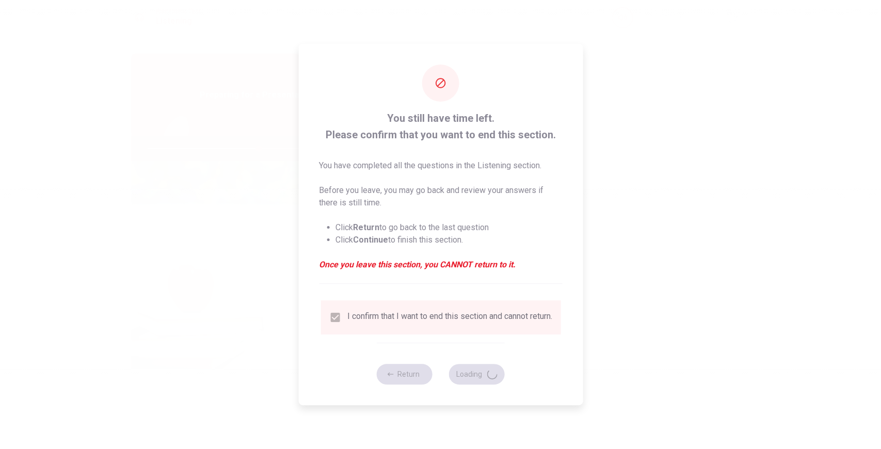
type input "60"
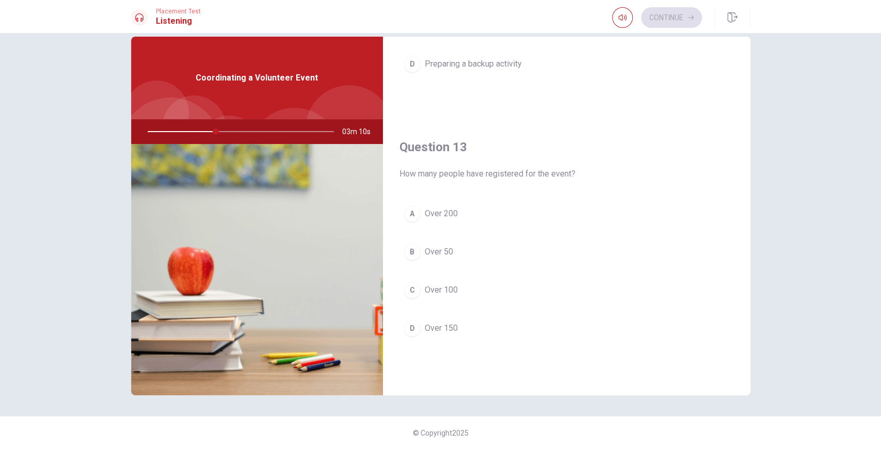
scroll to position [439, 0]
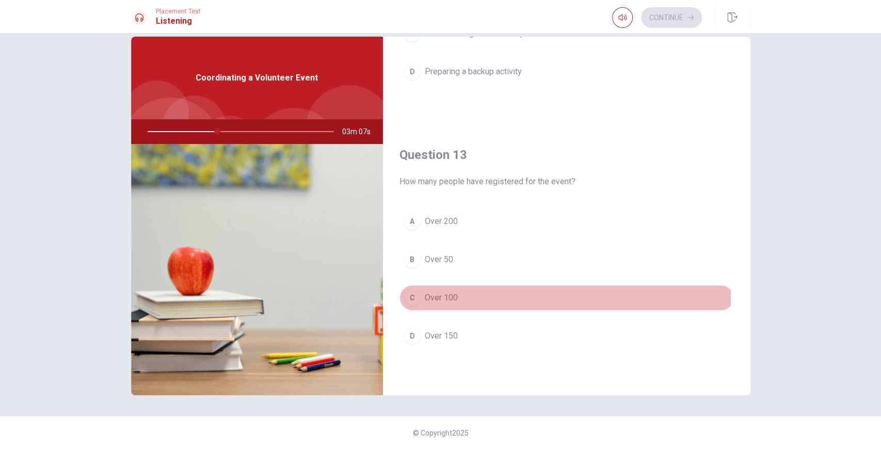
click at [440, 295] on span "Over 100" at bounding box center [441, 298] width 33 height 12
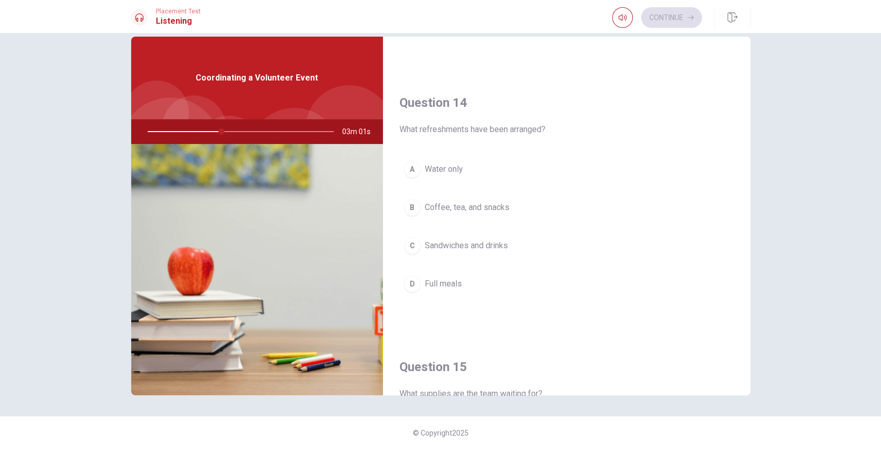
scroll to position [783, 0]
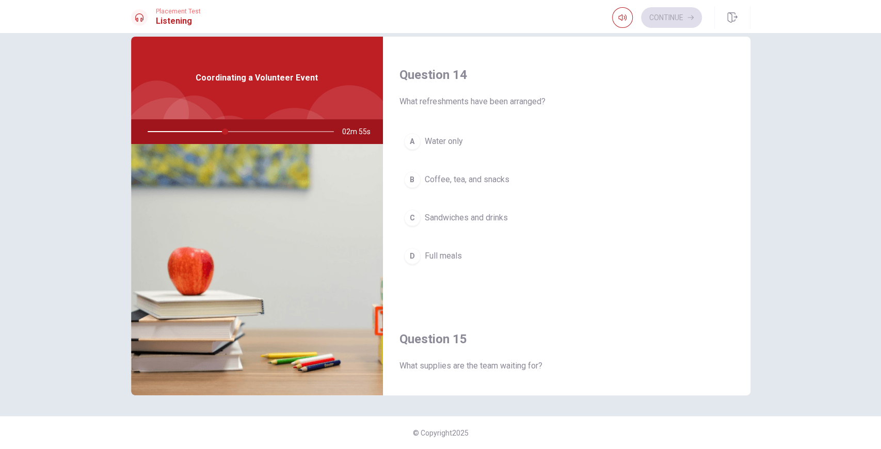
click at [499, 173] on span "Coffee, tea, and snacks" at bounding box center [467, 179] width 85 height 12
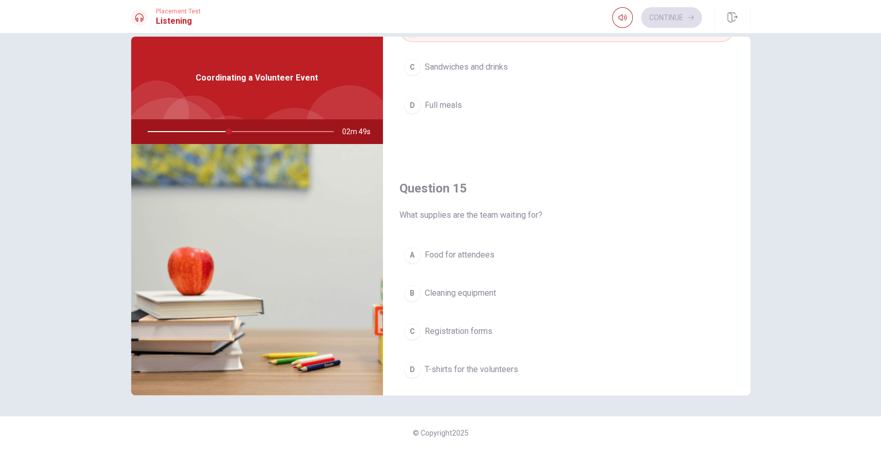
scroll to position [955, 0]
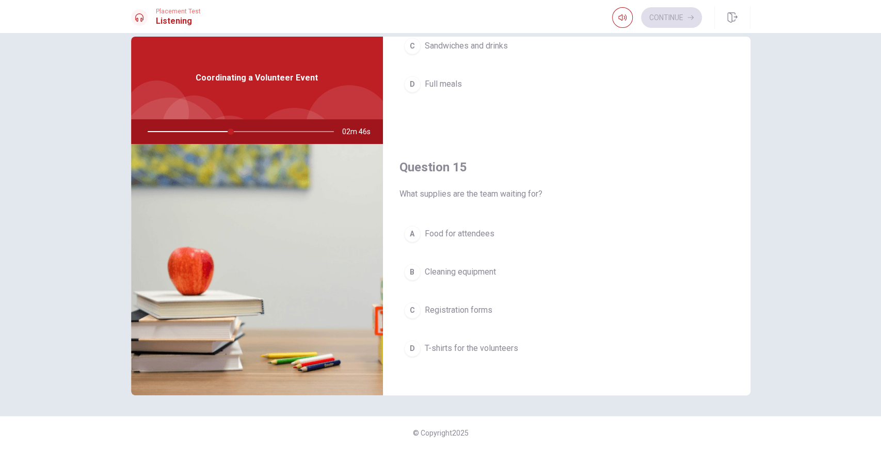
click at [494, 342] on span "T-shirts for the volunteers" at bounding box center [471, 348] width 93 height 12
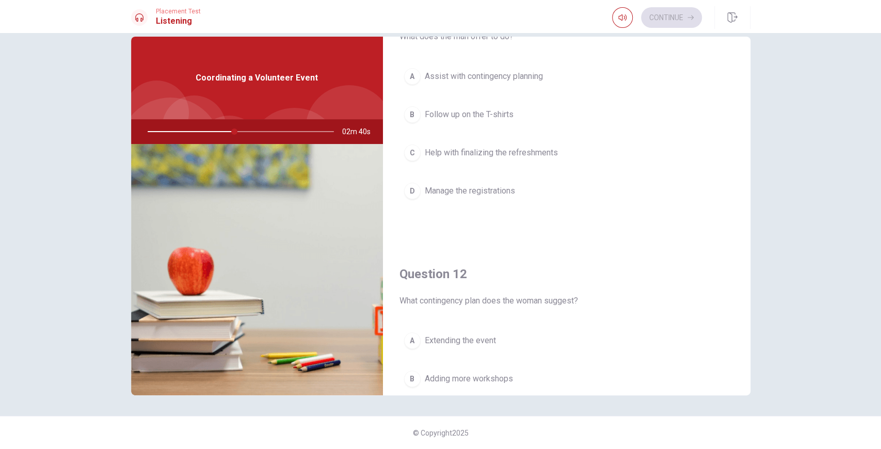
scroll to position [0, 0]
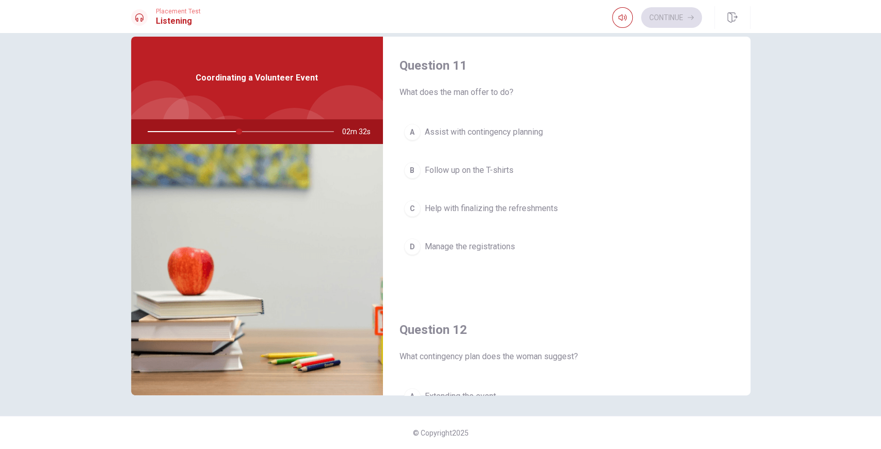
click at [746, 71] on div "Question 11 What does the man offer to do? A Assist with contingency planning B…" at bounding box center [441, 216] width 652 height 359
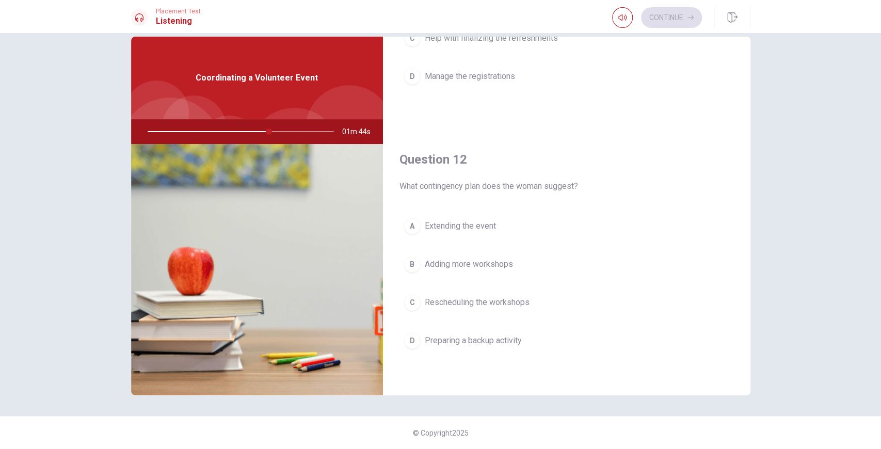
scroll to position [172, 0]
click at [448, 333] on span "Preparing a backup activity" at bounding box center [473, 339] width 97 height 12
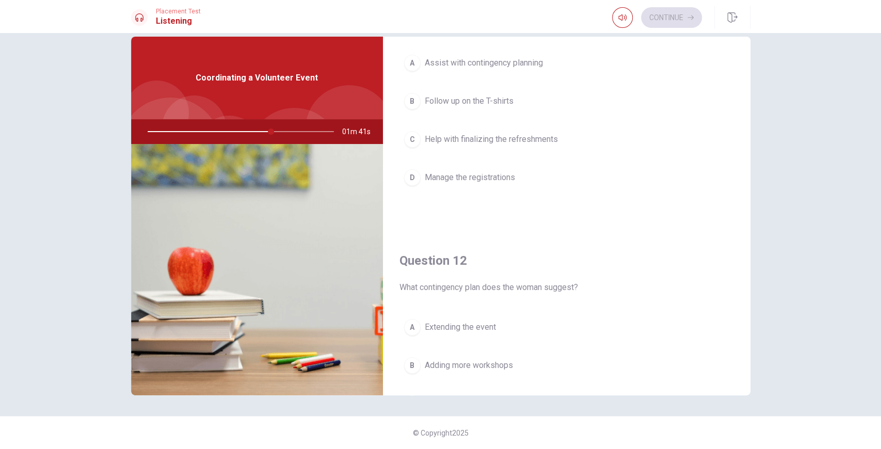
scroll to position [0, 0]
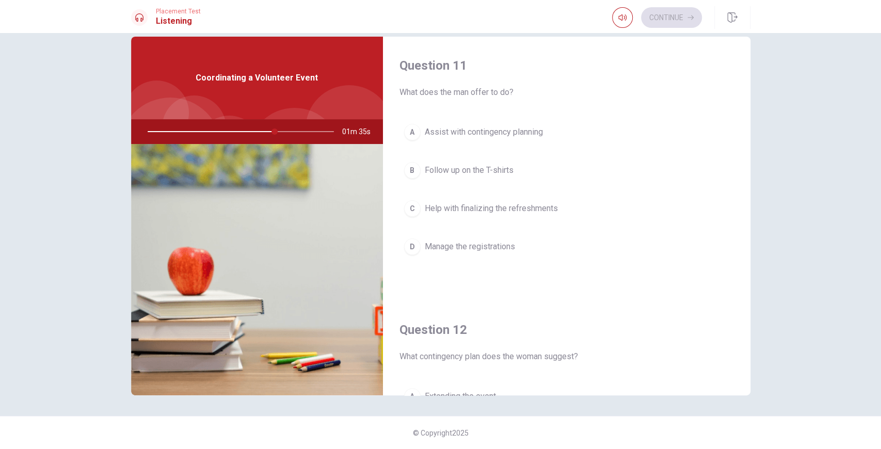
click at [452, 137] on span "Assist with contingency planning" at bounding box center [484, 132] width 118 height 12
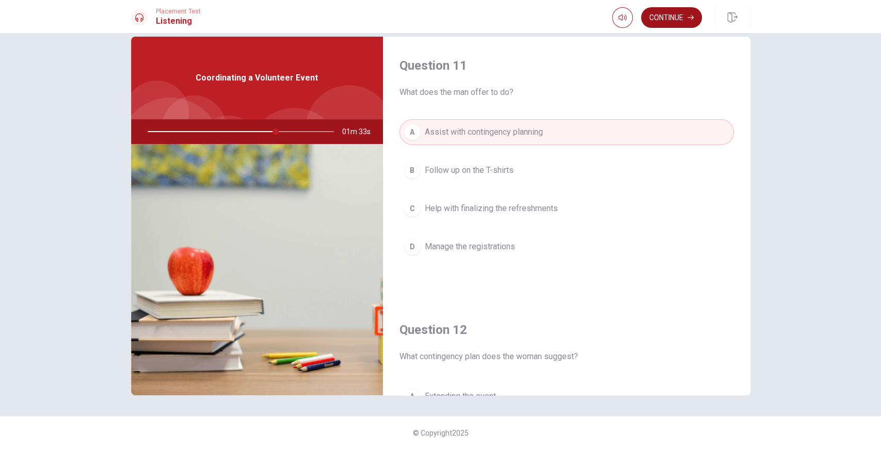
click at [676, 20] on button "Continue" at bounding box center [671, 17] width 61 height 21
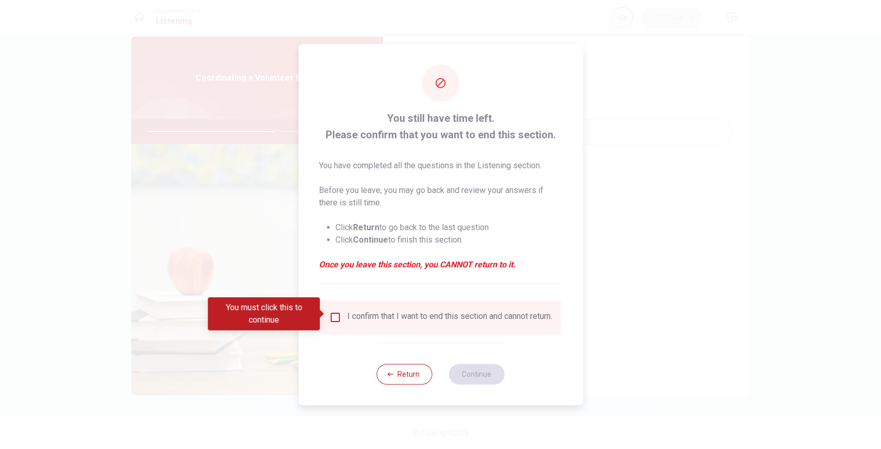
click at [385, 314] on div "I confirm that I want to end this section and cannot return." at bounding box center [449, 317] width 205 height 12
click at [335, 314] on input "You must click this to continue" at bounding box center [335, 317] width 12 height 12
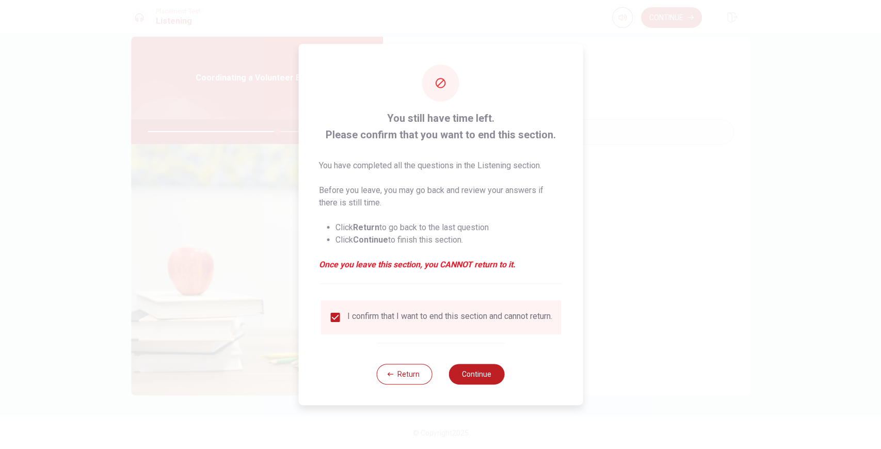
click at [481, 367] on div "Return Continue" at bounding box center [441, 374] width 128 height 62
click at [482, 369] on button "Continue" at bounding box center [477, 374] width 56 height 21
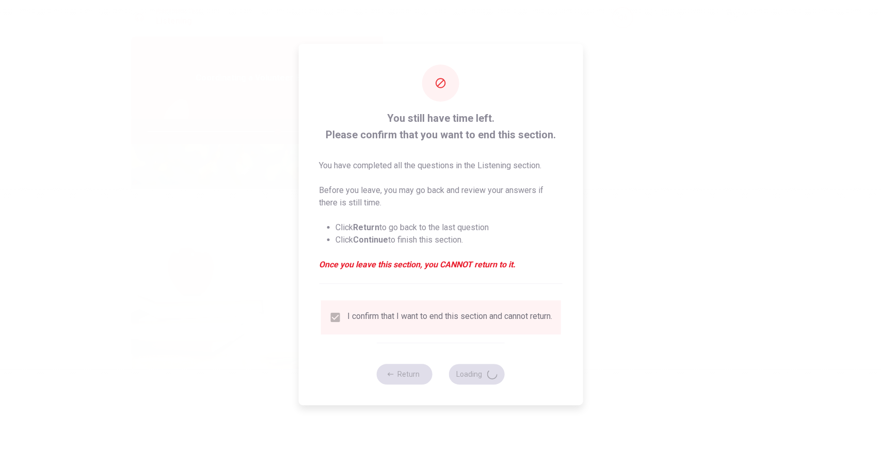
type input "70"
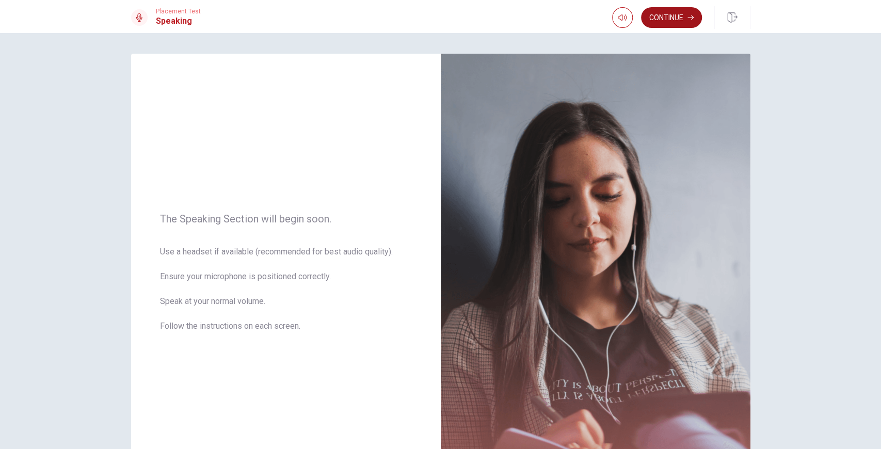
click at [691, 20] on icon "button" at bounding box center [690, 17] width 6 height 6
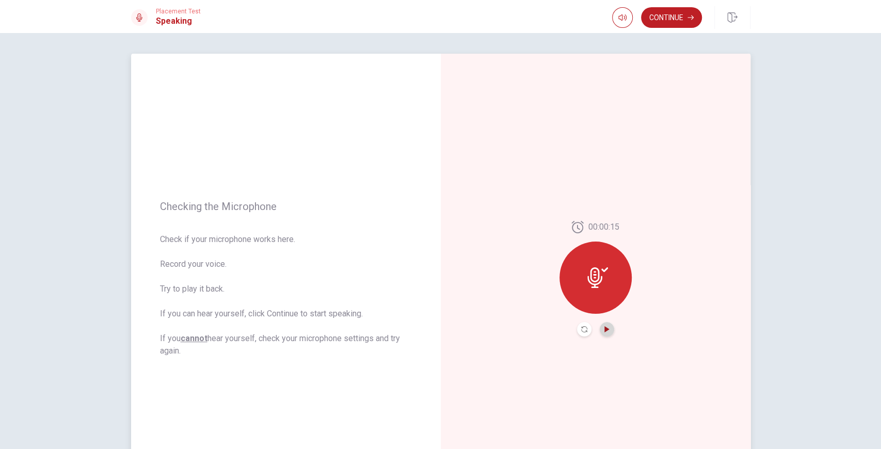
click at [604, 329] on icon "Play Audio" at bounding box center [606, 329] width 5 height 6
click at [674, 14] on button "Continue" at bounding box center [671, 17] width 61 height 21
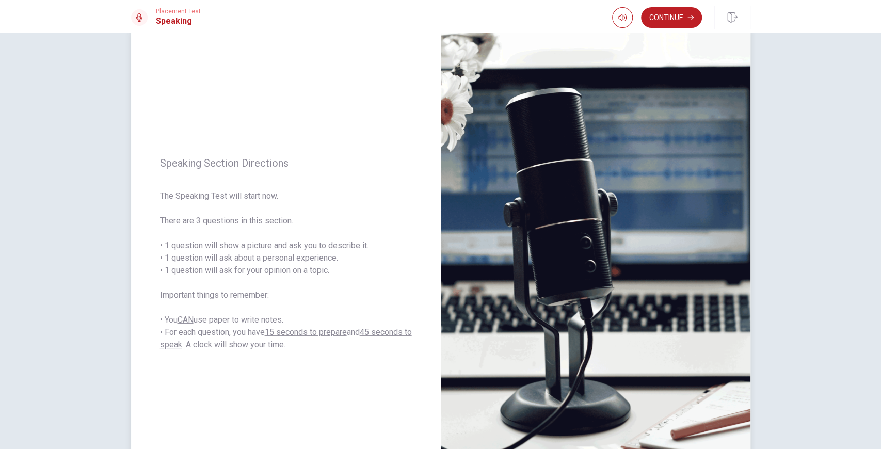
scroll to position [5, 0]
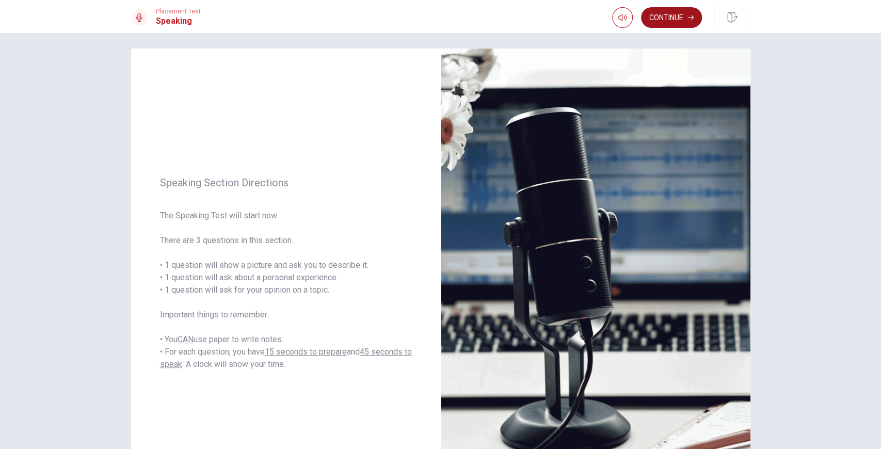
click at [671, 15] on button "Continue" at bounding box center [671, 17] width 61 height 21
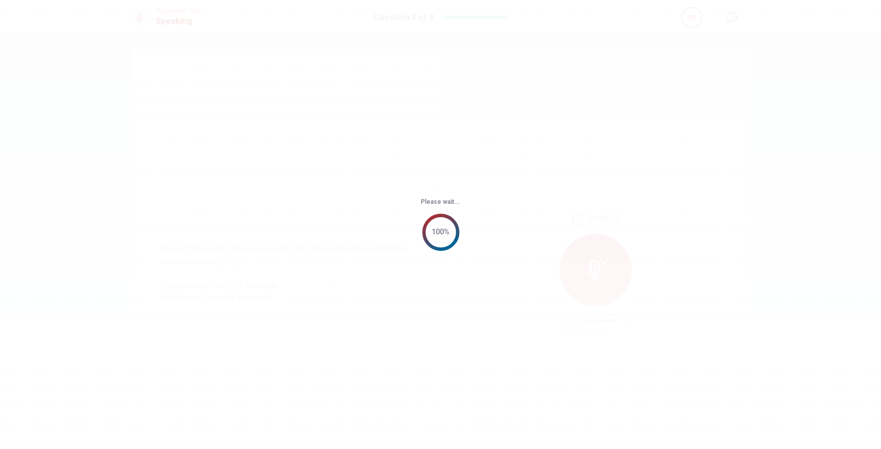
scroll to position [0, 0]
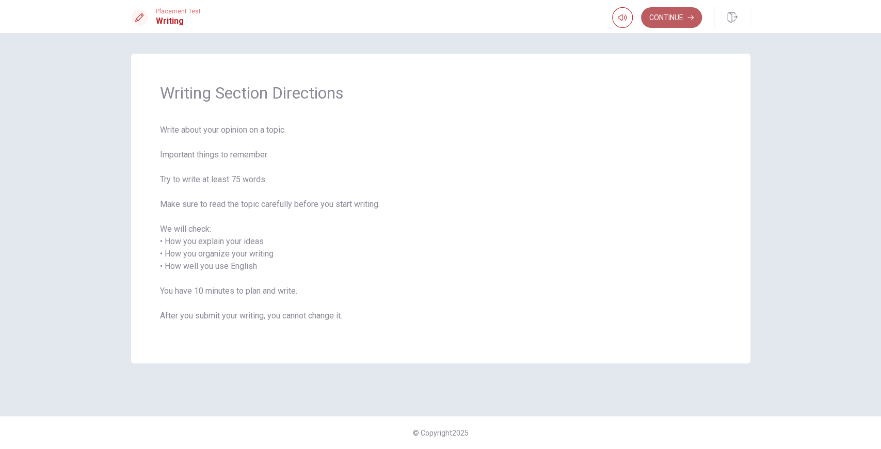
click at [660, 14] on button "Continue" at bounding box center [671, 17] width 61 height 21
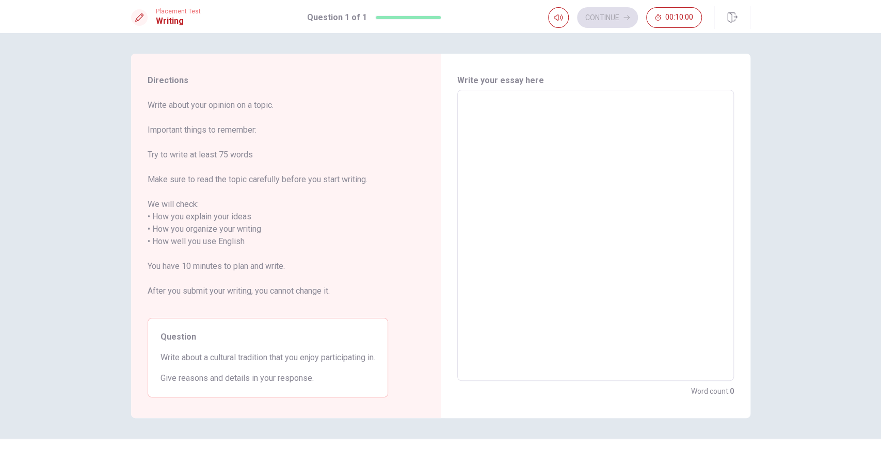
click at [518, 140] on textarea at bounding box center [595, 236] width 262 height 274
click at [551, 149] on textarea at bounding box center [595, 236] width 262 height 274
click at [560, 112] on textarea at bounding box center [595, 236] width 262 height 274
click at [233, 360] on span "Write about a cultural tradition that you enjoy participating in." at bounding box center [267, 357] width 215 height 12
click at [476, 127] on textarea at bounding box center [595, 236] width 262 height 274
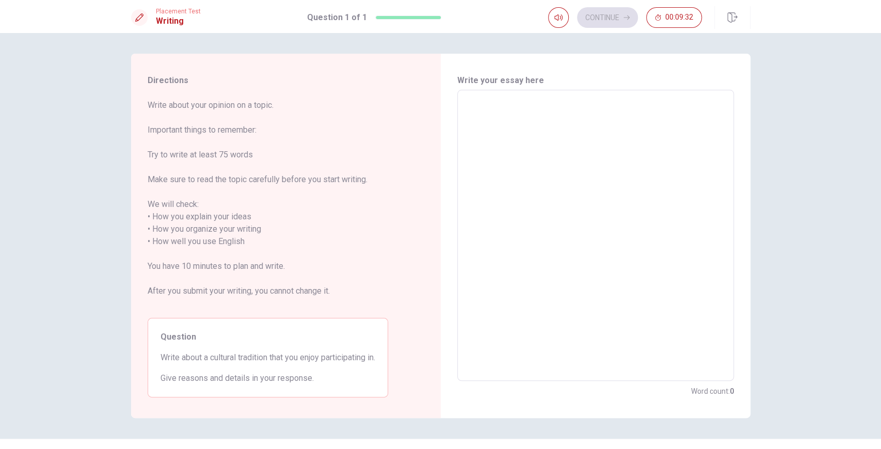
click at [638, 166] on textarea at bounding box center [595, 236] width 262 height 274
type textarea "ы"
type textarea "x"
type textarea "Т"
type textarea "x"
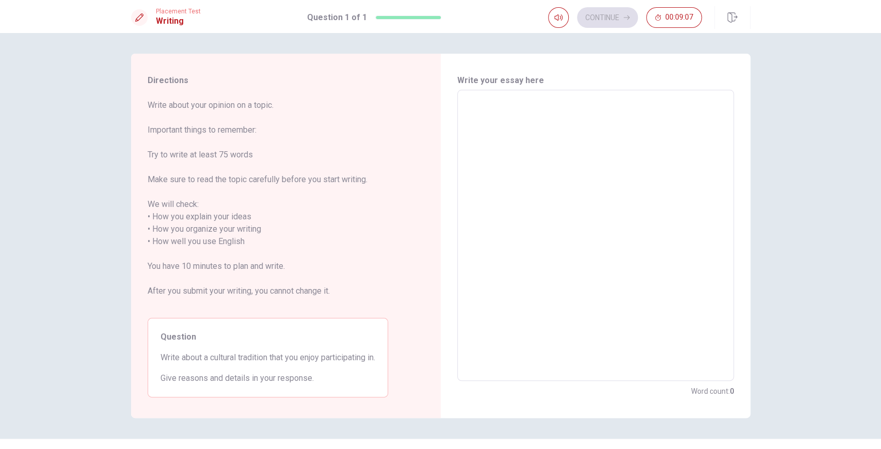
type textarea "ш"
type textarea "x"
type textarea "шт"
type textarea "x"
type textarea "ш"
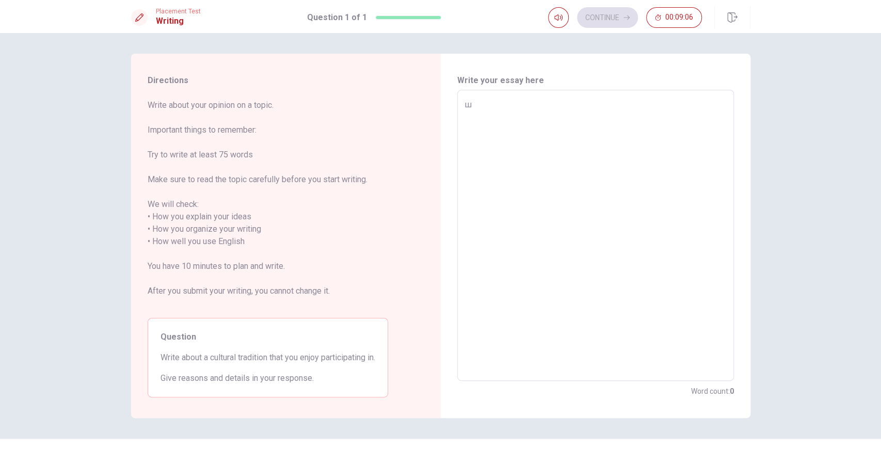
type textarea "x"
type textarea "I"
type textarea "x"
type textarea "In"
type textarea "x"
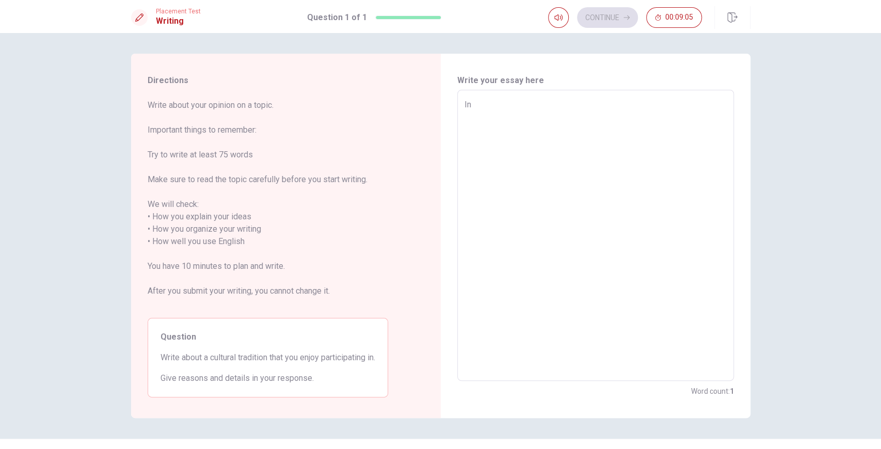
type textarea "I"
type textarea "x"
type textarea "A"
type textarea "x"
type textarea "A"
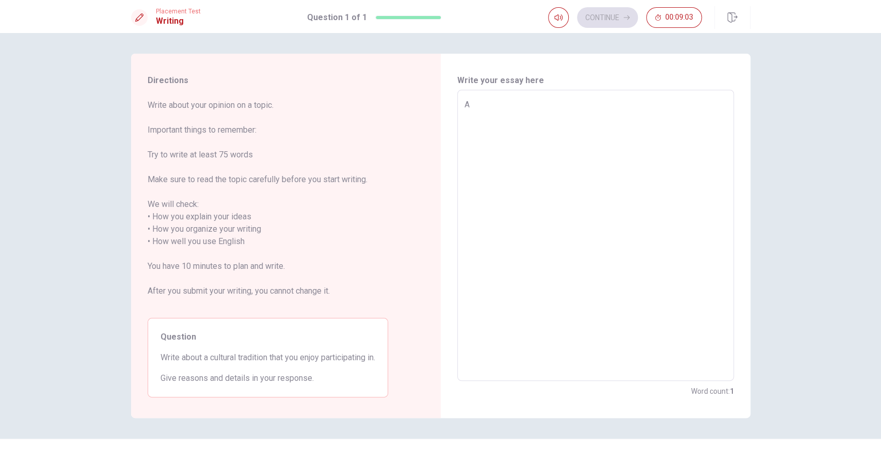
type textarea "x"
type textarea "A l"
type textarea "x"
type textarea "A lo"
type textarea "x"
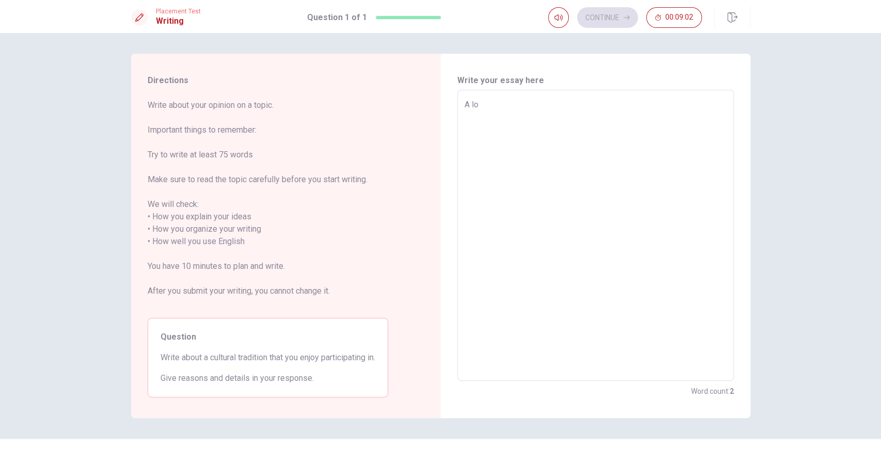
type textarea "A lot"
type textarea "x"
type textarea "A lot"
type textarea "x"
type textarea "A lot a"
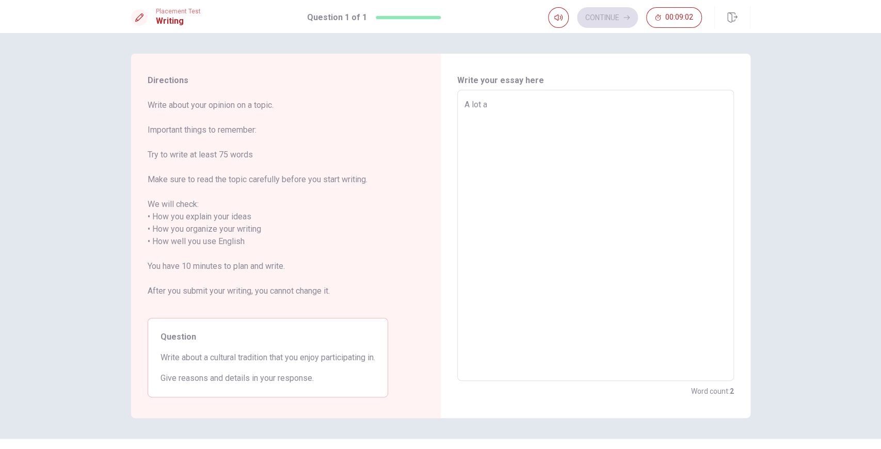
type textarea "x"
type textarea "A lot"
type textarea "x"
type textarea "A lot o"
type textarea "x"
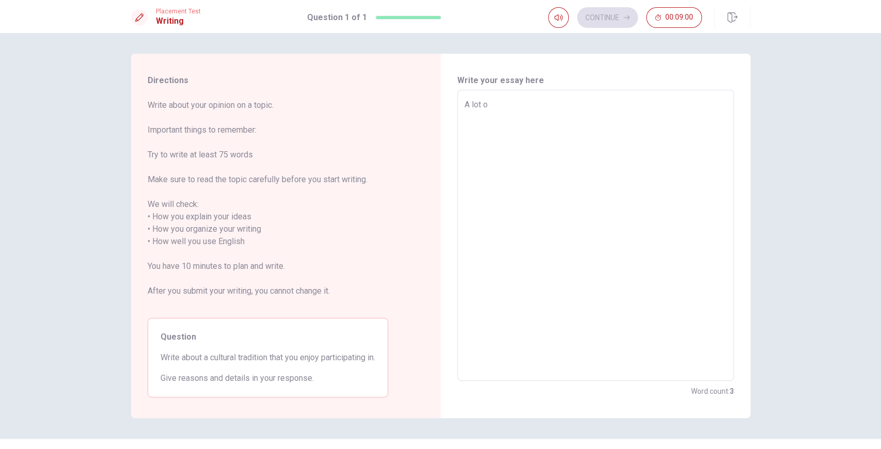
type textarea "A lot of"
type textarea "x"
type textarea "A lot of"
type textarea "x"
type textarea "A lot of p"
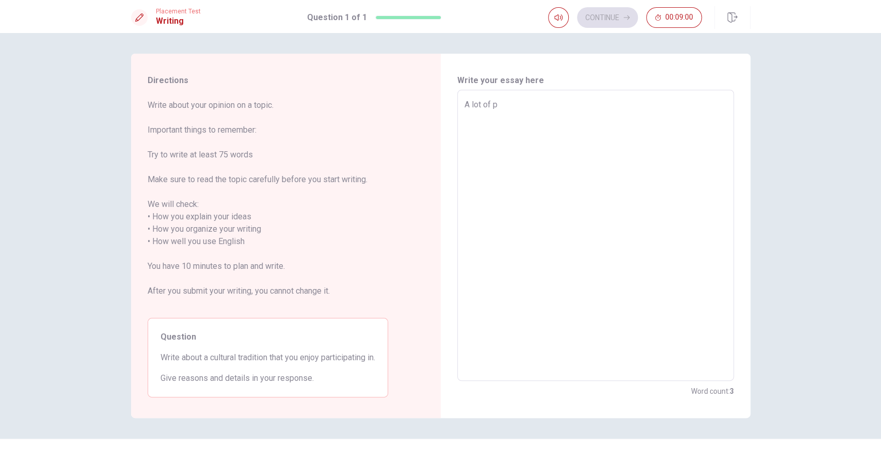
type textarea "x"
type textarea "A lot of pe"
type textarea "x"
type textarea "A lot of peo"
type textarea "x"
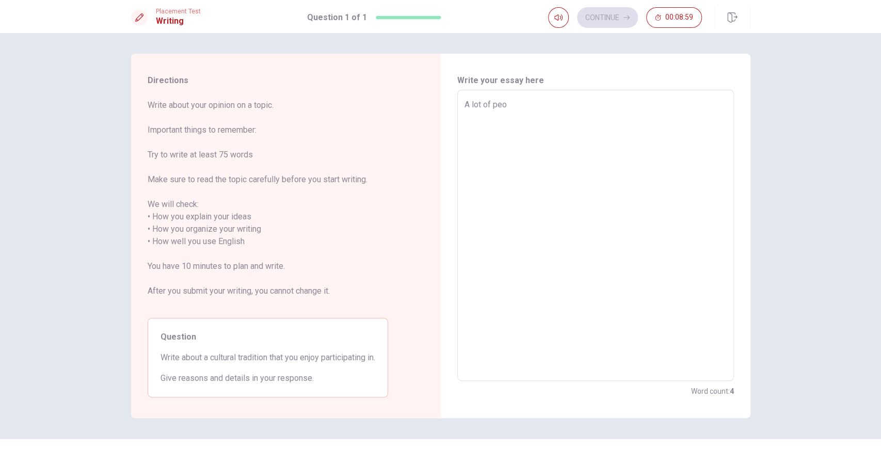
type textarea "A lot of peop"
type textarea "x"
type textarea "A lot of peopl"
type textarea "x"
type textarea "A lot of people"
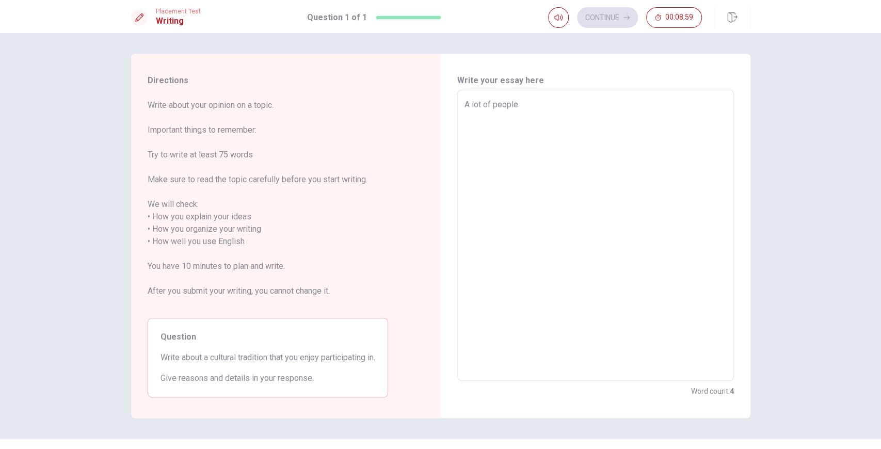
type textarea "x"
type textarea "A lot of people"
type textarea "x"
type textarea "A lot of people i"
type textarea "x"
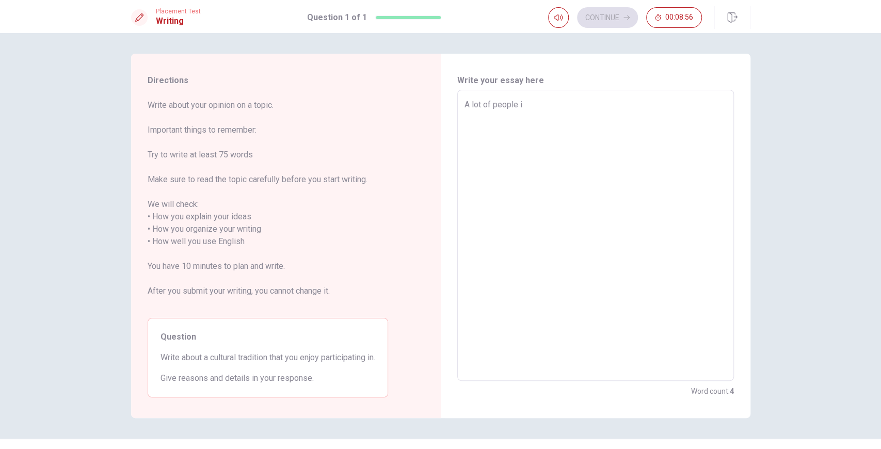
type textarea "A lot of people in"
type textarea "x"
type textarea "A lot of people ina"
type textarea "x"
type textarea "A lot of people in"
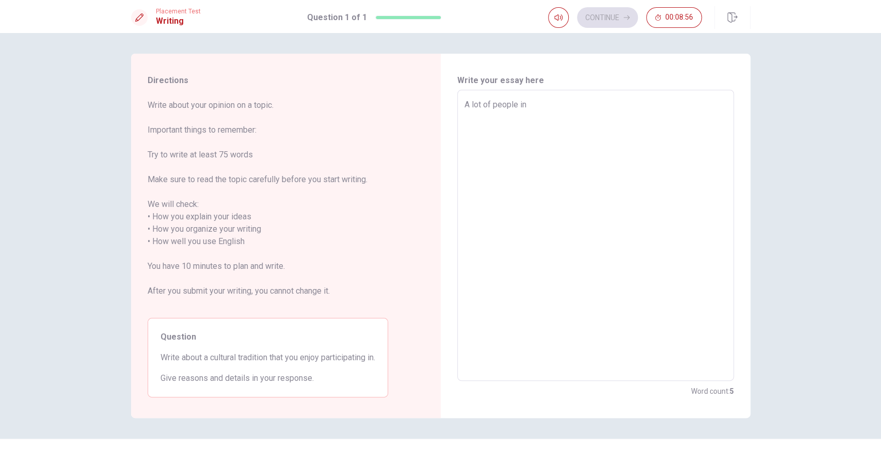
type textarea "x"
type textarea "A lot of people in"
type textarea "x"
type textarea "A lot of people in a"
type textarea "x"
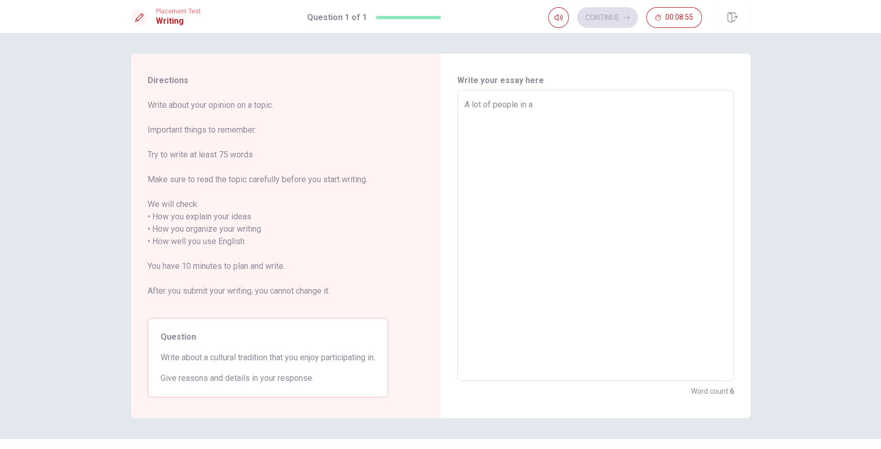
type textarea "A lot of people in al"
type textarea "x"
type textarea "A lot of people in all"
type textarea "x"
type textarea "A lot of people in all"
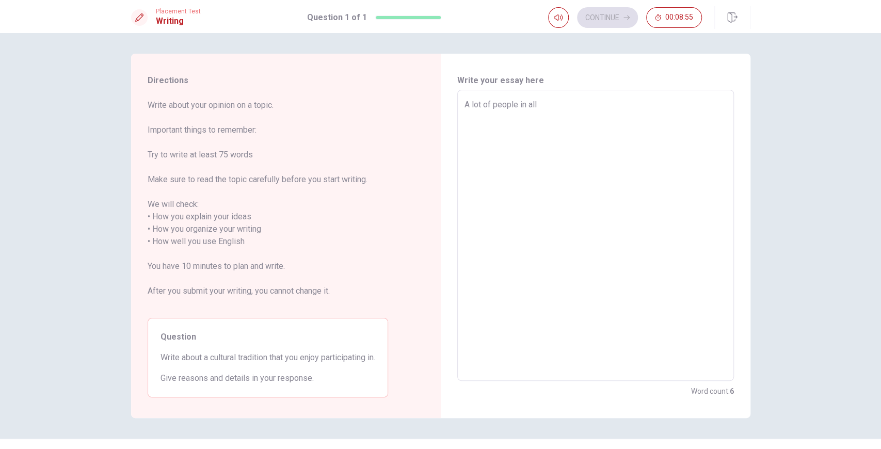
type textarea "x"
type textarea "A lot of people in all o"
type textarea "x"
type textarea "A lot of people in all ov"
type textarea "x"
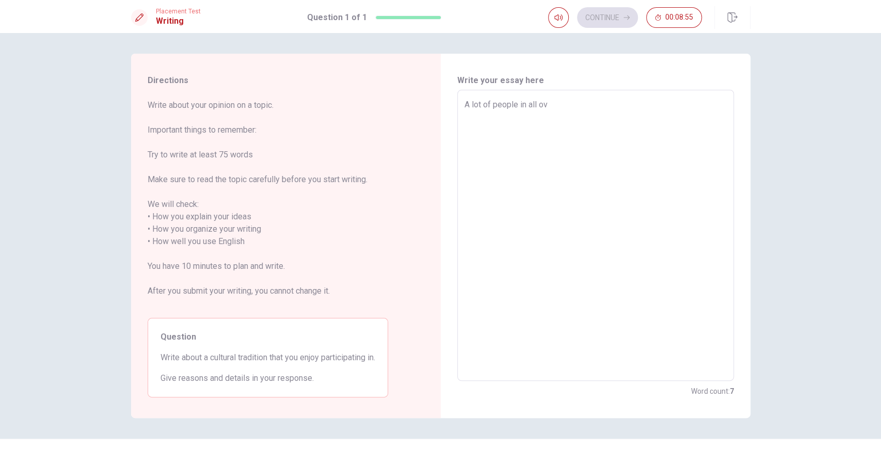
type textarea "A lot of people in all ove"
type textarea "x"
type textarea "A lot of people in all over"
type textarea "x"
type textarea "A lot of people in all over"
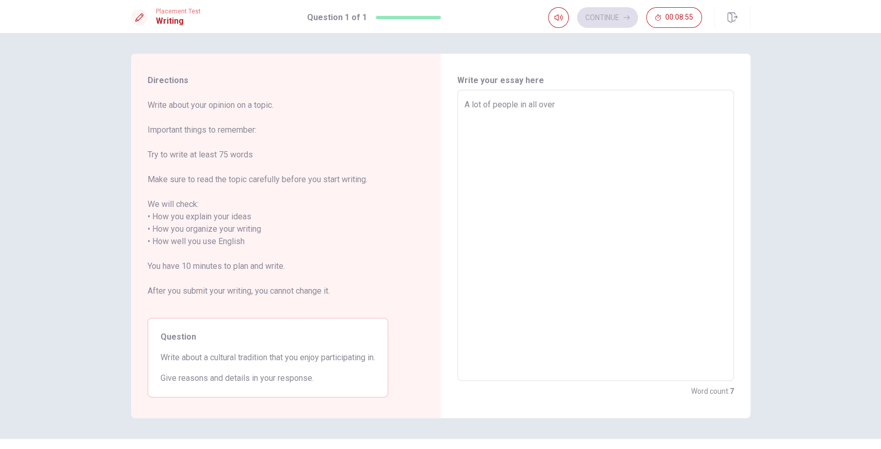
type textarea "x"
type textarea "A lot of people in all over t"
type textarea "x"
type textarea "A lot of people in all over th"
type textarea "x"
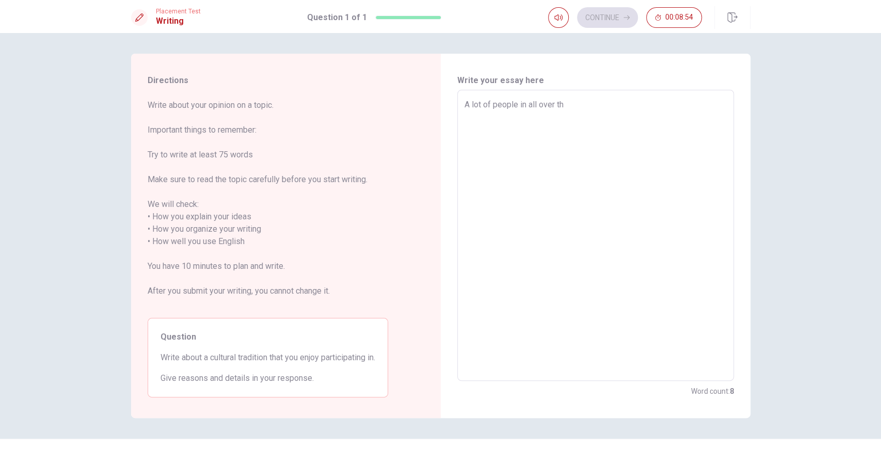
type textarea "A lot of people in all over the"
type textarea "x"
type textarea "A lot of people in all over the"
type textarea "x"
type textarea "A lot of people in all over the w"
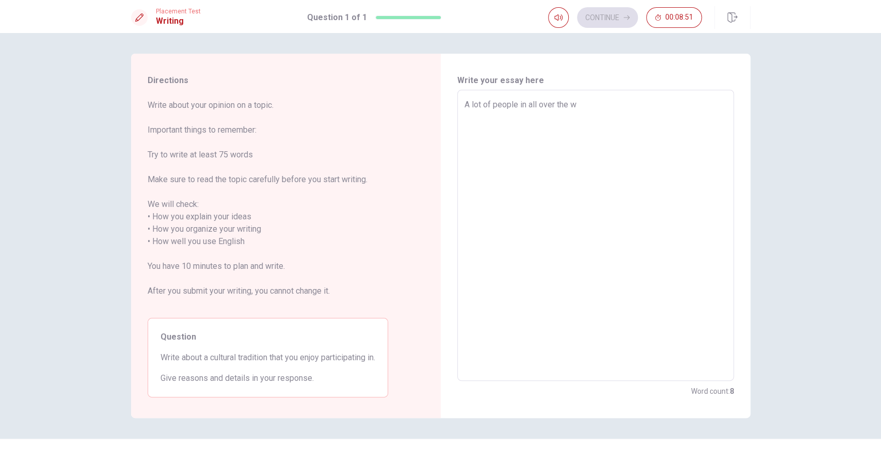
type textarea "x"
type textarea "A lot of people in all over the wo"
type textarea "x"
type textarea "A lot of people in all over the wor"
type textarea "x"
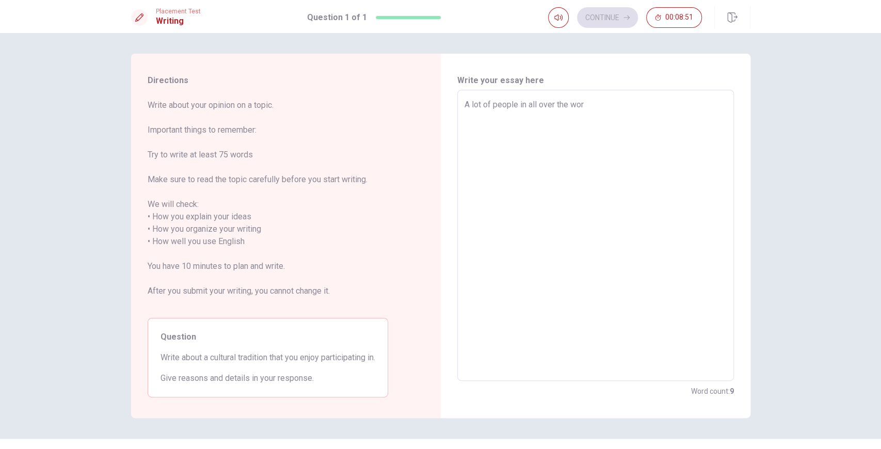
type textarea "A lot of people in all over the worl"
type textarea "x"
type textarea "A lot of people in all over the world"
type textarea "x"
type textarea "A lot of people in all over the world"
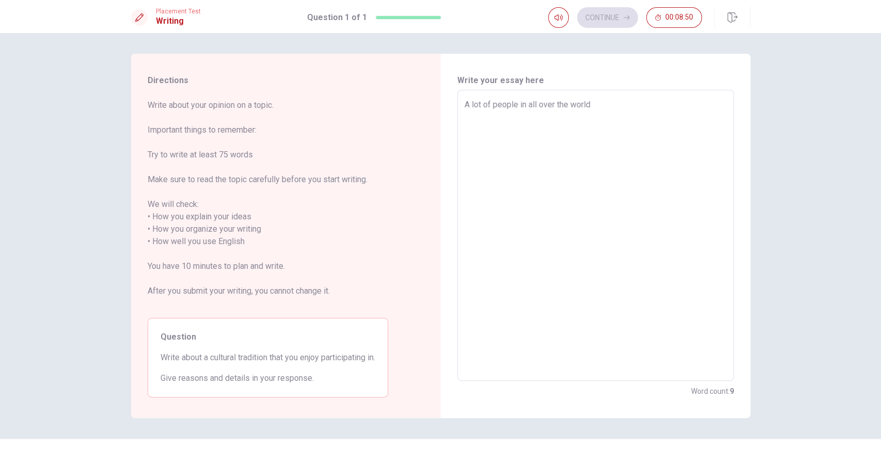
type textarea "x"
type textarea "A lot of people in all over the world d"
type textarea "x"
type textarea "A lot of people in all over the world do"
type textarea "x"
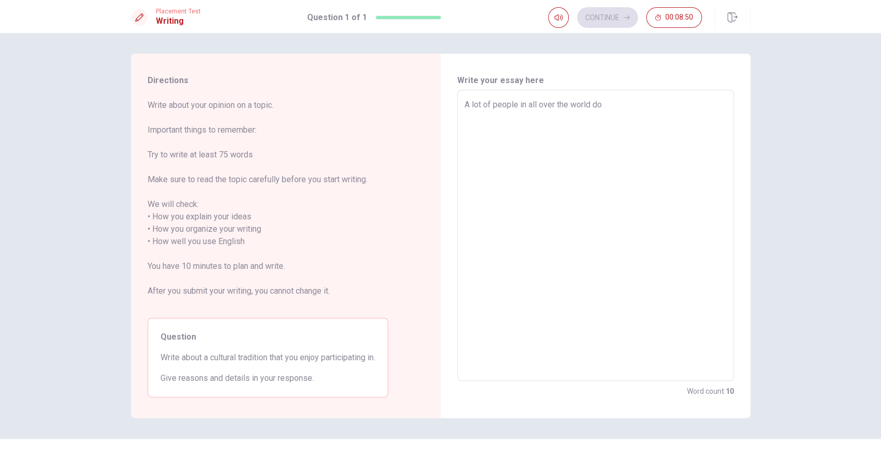
type textarea "A lot of people in all over the world do"
type textarea "x"
type textarea "A lot of people in all over the world do s"
type textarea "x"
type textarea "A lot of people in all over the world do se"
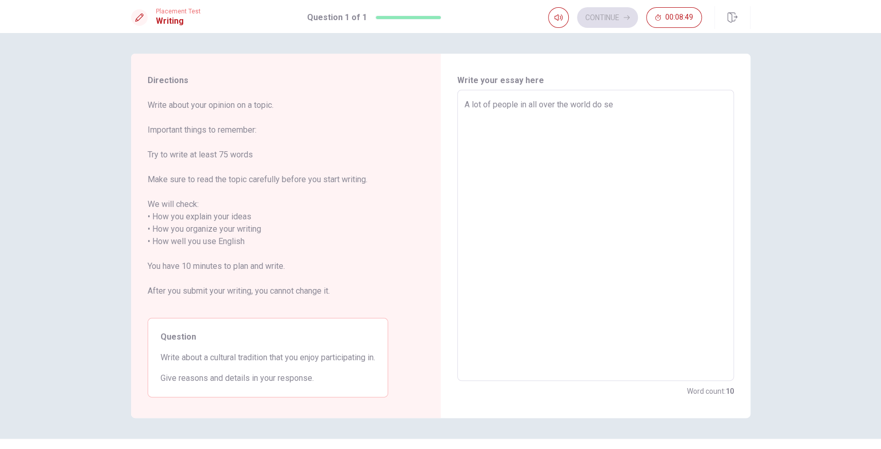
type textarea "x"
type textarea "A lot of people in all over the world do s"
type textarea "x"
type textarea "A lot of people in all over the world do"
type textarea "x"
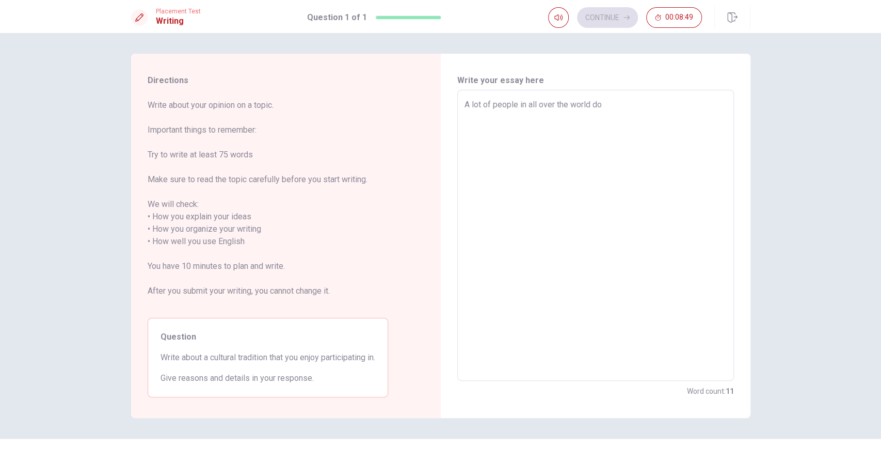
type textarea "A lot of people in all over the world do c"
type textarea "x"
type textarea "A lot of people in all over the world do ce"
type textarea "x"
type textarea "A lot of people in all over the world do cel"
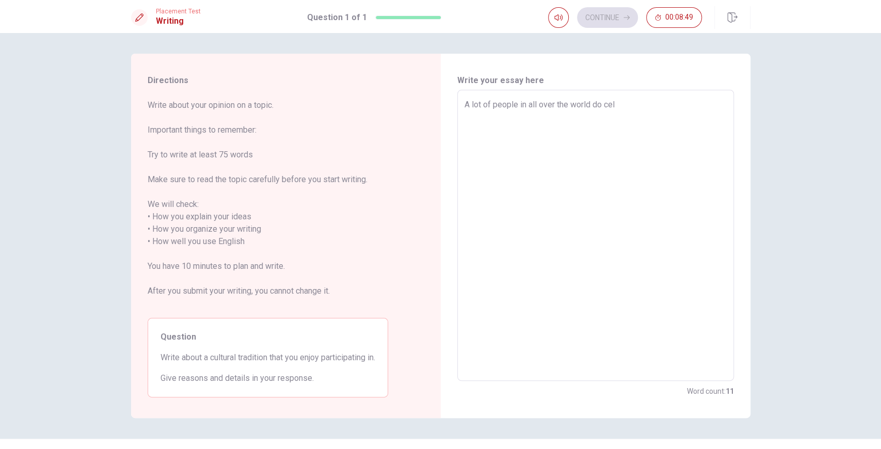
type textarea "x"
type textarea "A lot of people in all over the world do cele"
type textarea "x"
type textarea "A lot of people in all over the world do celeb"
type textarea "x"
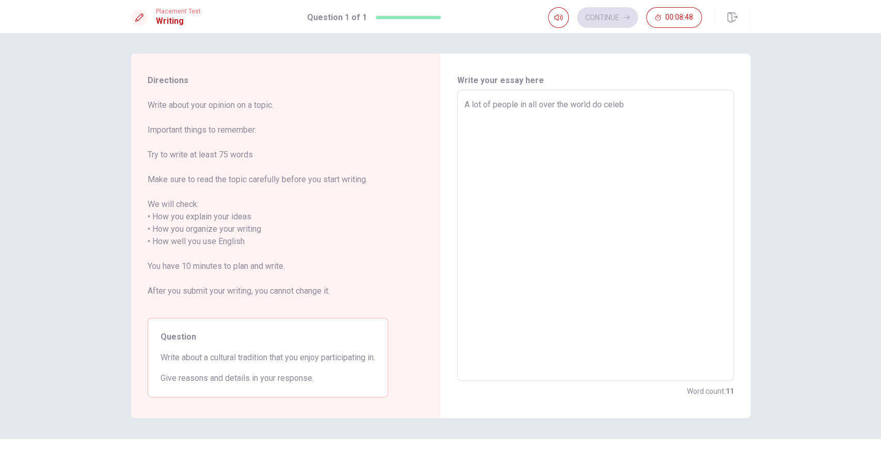
type textarea "A lot of people in all over the world do celebr"
type textarea "x"
type textarea "A lot of people in all over the world do celebra"
type textarea "x"
type textarea "A lot of people in all over the world do celebrat"
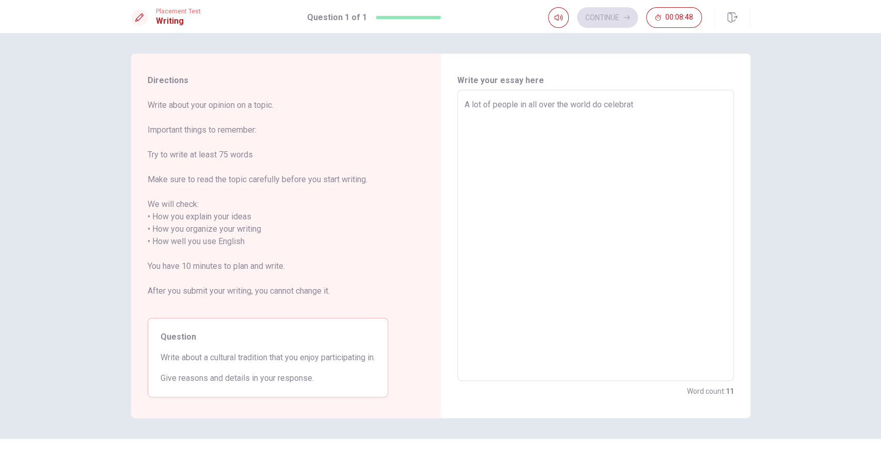
type textarea "x"
type textarea "A lot of people in all over the world do celebrate"
type textarea "x"
type textarea "A lot of people in all over the world do celebrate"
type textarea "x"
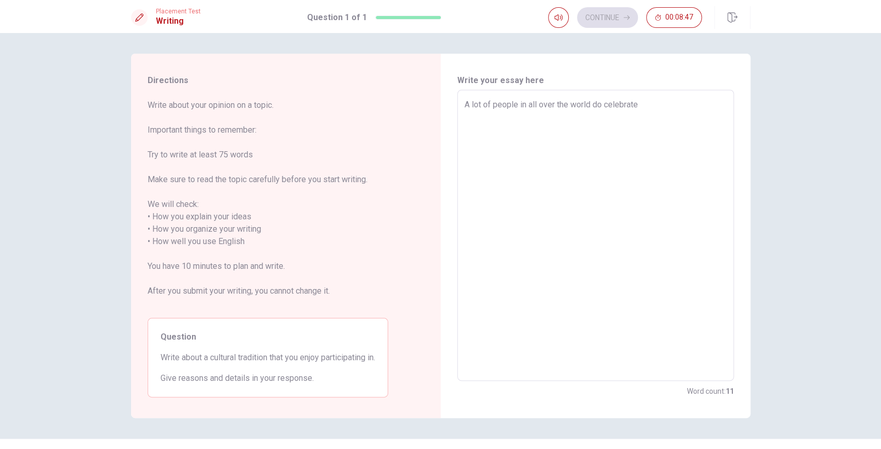
type textarea "A lot of people in all over the world do celebrate t"
type textarea "x"
type textarea "A lot of people in all over the world do celebrate th"
type textarea "x"
type textarea "A lot of people in all over the world do celebrate the"
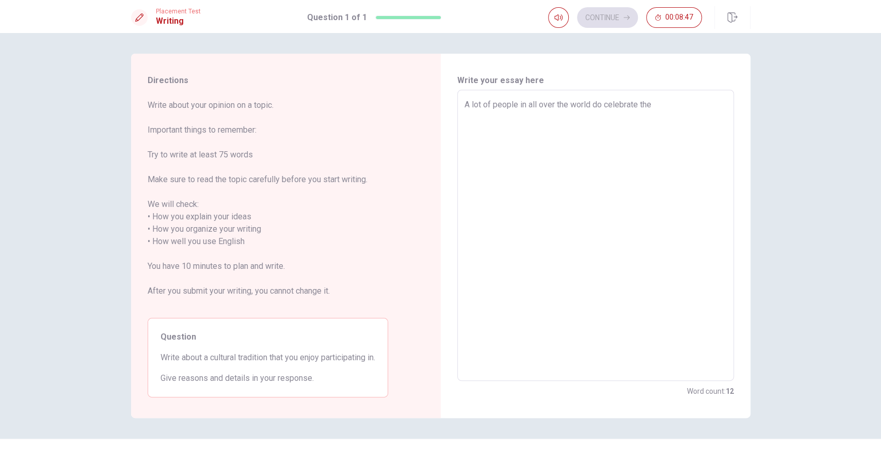
type textarea "x"
type textarea "A lot of people in all over the world do celebrate thei"
type textarea "x"
type textarea "A lot of people in all over the world do celebrate their"
type textarea "x"
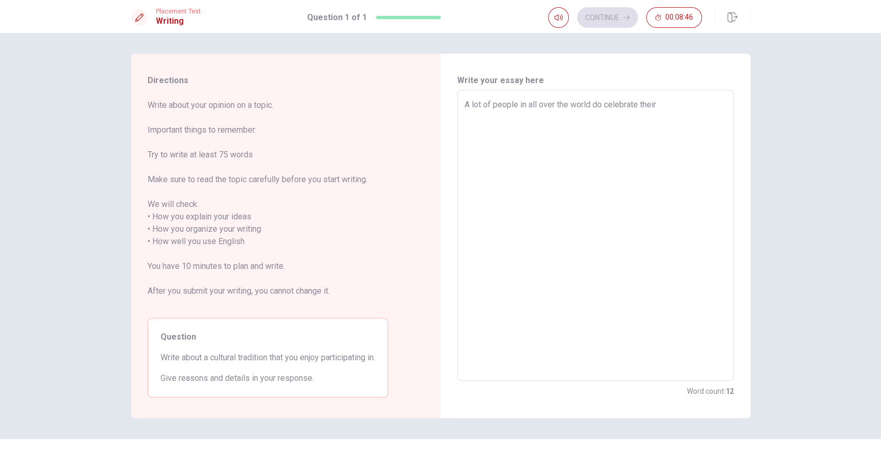
type textarea "A lot of people in all over the world do celebrate their"
type textarea "x"
type textarea "A lot of people in all over the world do celebrate their b"
type textarea "x"
type textarea "A lot of people in all over the world do celebrate their bi"
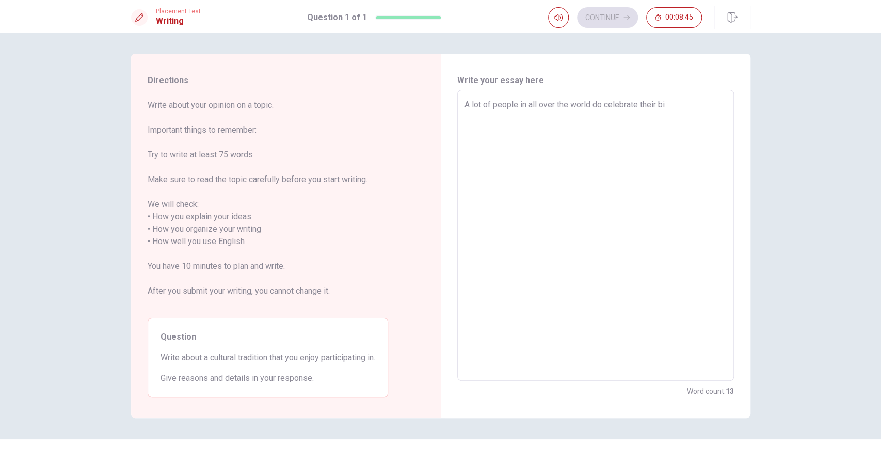
type textarea "x"
type textarea "A lot of people in all over the world do celebrate their bir"
type textarea "x"
type textarea "A lot of people in all over the world do celebrate their birt"
type textarea "x"
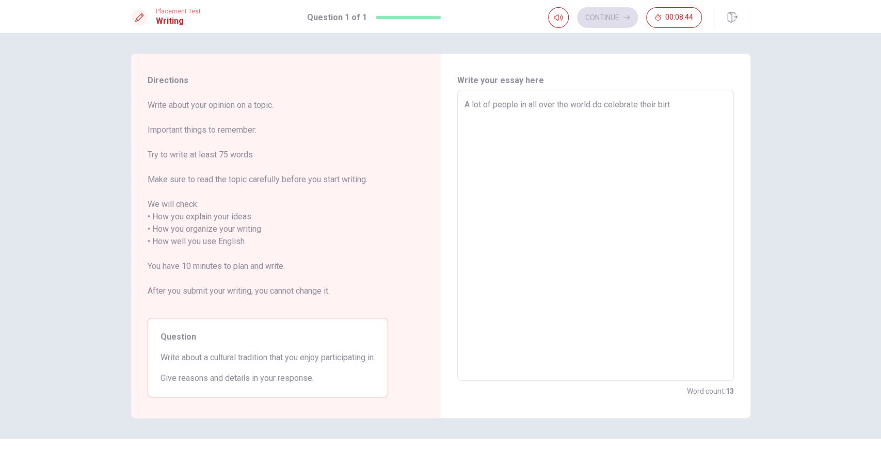
type textarea "A lot of people in all over the world do celebrate their birtg"
type textarea "x"
type textarea "A lot of people in all over the world do celebrate their birtgh"
type textarea "x"
type textarea "A lot of people in all over the world do celebrate their birtg"
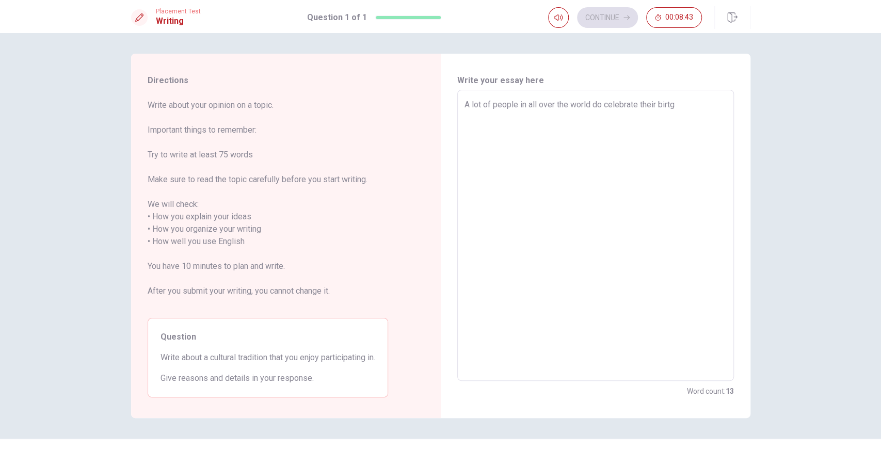
type textarea "x"
type textarea "A lot of people in all over the world do celebrate their birt"
type textarea "x"
type textarea "A lot of people in all over the world do celebrate their bir"
type textarea "x"
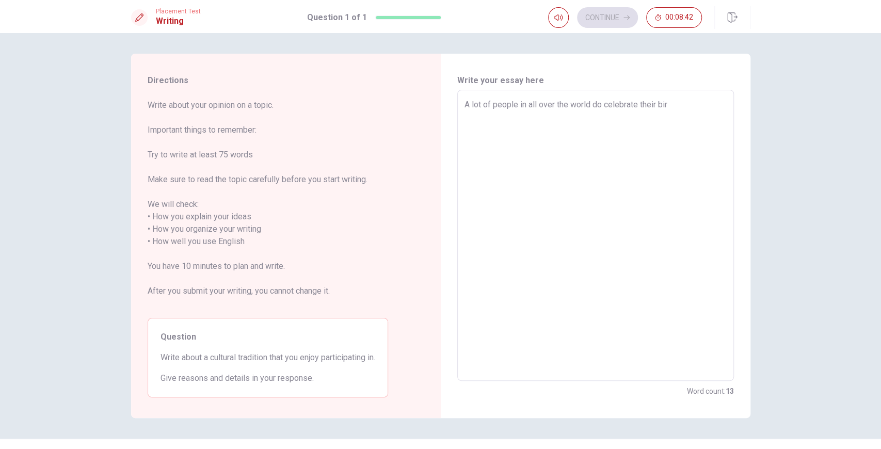
type textarea "A lot of people in all over the world do celebrate their birt"
type textarea "x"
type textarea "A lot of people in all over the world do celebrate their birth"
type textarea "x"
type textarea "A lot of people in all over the world do celebrate their birthd"
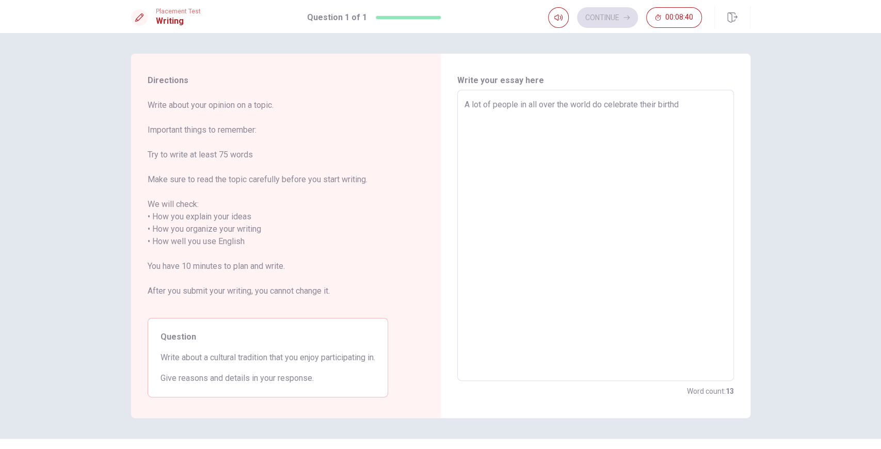
type textarea "x"
type textarea "A lot of people in all over the world do celebrate their birthda"
type textarea "x"
type textarea "A lot of people in all over the world do celebrate their birthday"
type textarea "x"
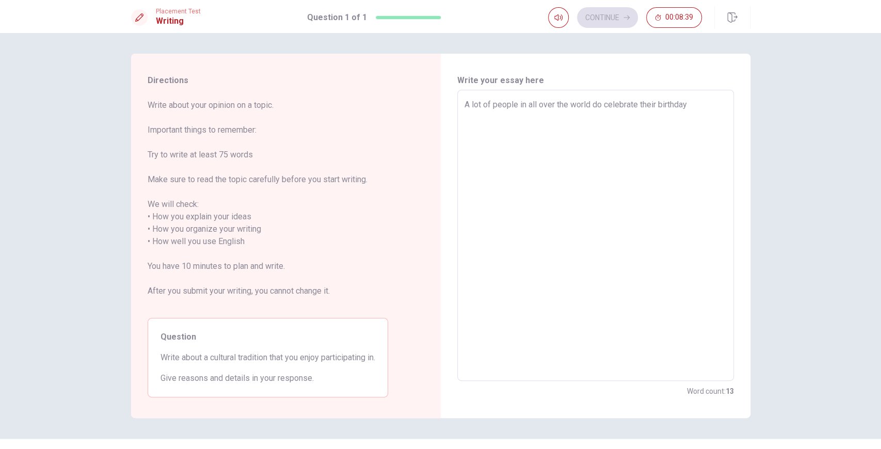
type textarea "A lot of people in all over the world do celebrate their birthday"
type textarea "x"
type textarea "A lot of people in all over the world do celebrate their birthday a"
type textarea "x"
type textarea "A lot of people in all over the world do celebrate their birthday an"
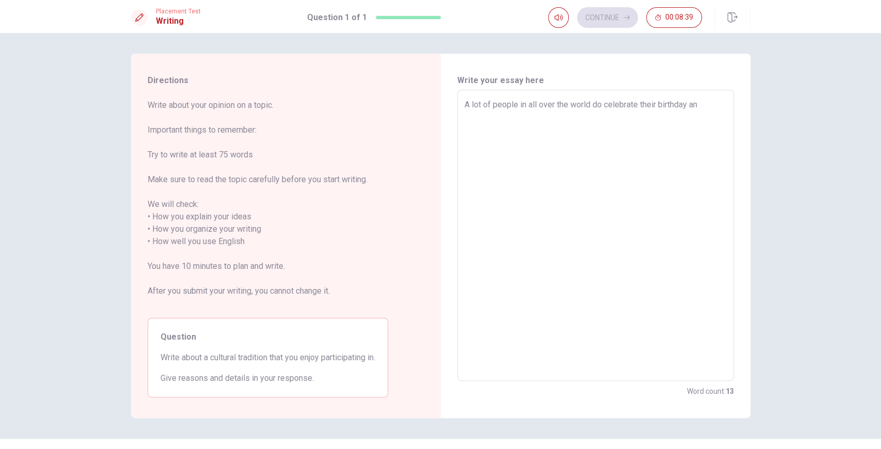
type textarea "x"
type textarea "A lot of people in all over the world do celebrate their birthday and"
type textarea "x"
type textarea "A lot of people in all over the world do celebrate their birthday and"
type textarea "x"
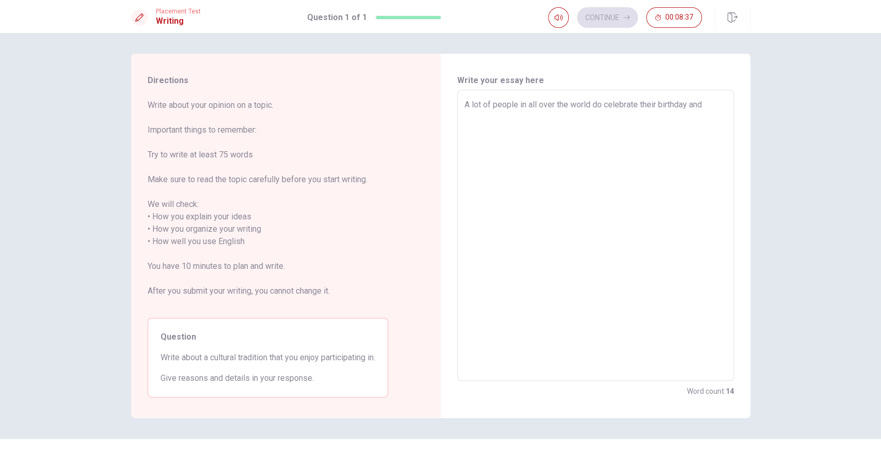
type textarea "A lot of people in all over the world do celebrate their birthday and I"
type textarea "x"
type textarea "A lot of people in all over the world do celebrate their birthday and I'"
type textarea "x"
type textarea "A lot of people in all over the world do celebrate their birthday and I'd"
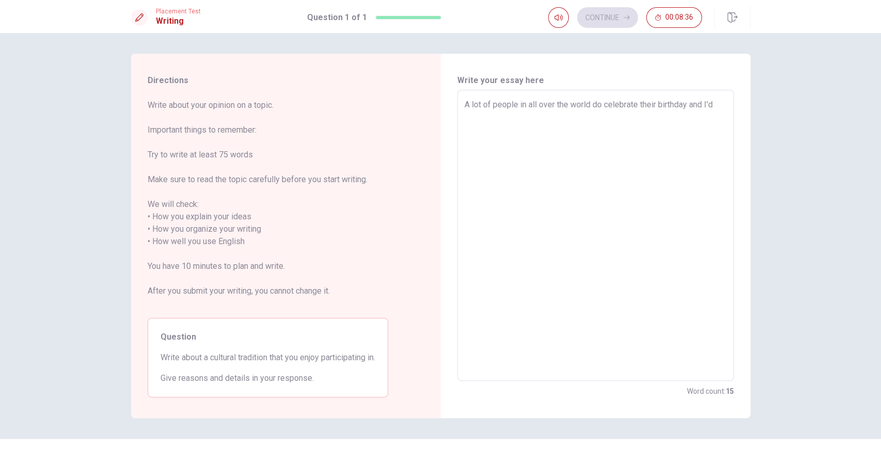
type textarea "x"
type textarea "A lot of people in all over the world do celebrate their birthday and I'd"
type textarea "x"
type textarea "A lot of people in all over the world do celebrate their birthday and I'd s"
type textarea "x"
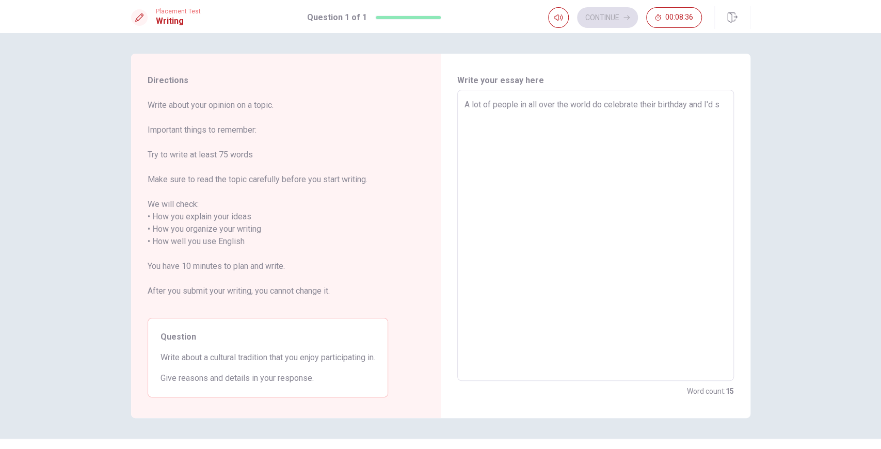
type textarea "A lot of people in all over the world do celebrate their birthday and I'd sa"
type textarea "x"
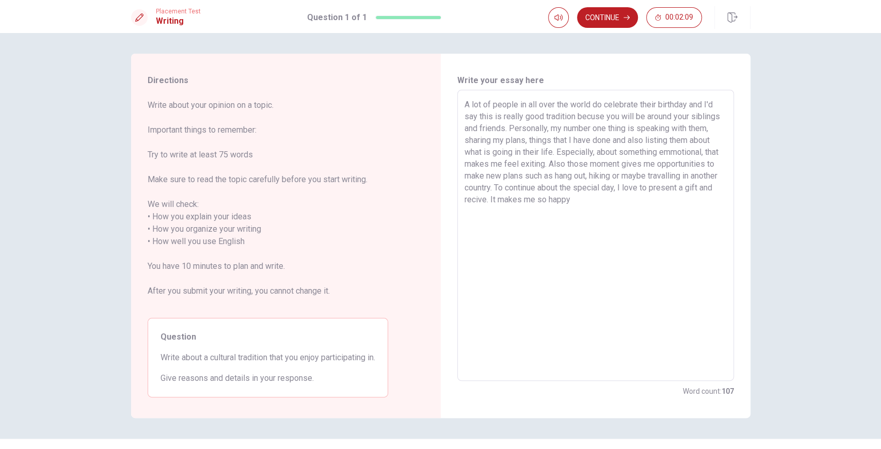
click at [669, 170] on textarea "A lot of people in all over the world do celebrate their birthday and I'd say t…" at bounding box center [595, 236] width 262 height 274
click at [642, 160] on textarea "A lot of people in all over the world do celebrate their birthday and I'd say t…" at bounding box center [595, 236] width 262 height 274
click at [615, 147] on textarea "A lot of people in all over the world do celebrate their birthday and I'd say t…" at bounding box center [595, 236] width 262 height 274
click at [576, 153] on textarea "A lot of people in all over the world do celebrate their birthday and I'd say t…" at bounding box center [595, 236] width 262 height 274
click at [574, 161] on textarea "A lot of people in all over the world do celebrate their birthday and I'd say t…" at bounding box center [595, 236] width 262 height 274
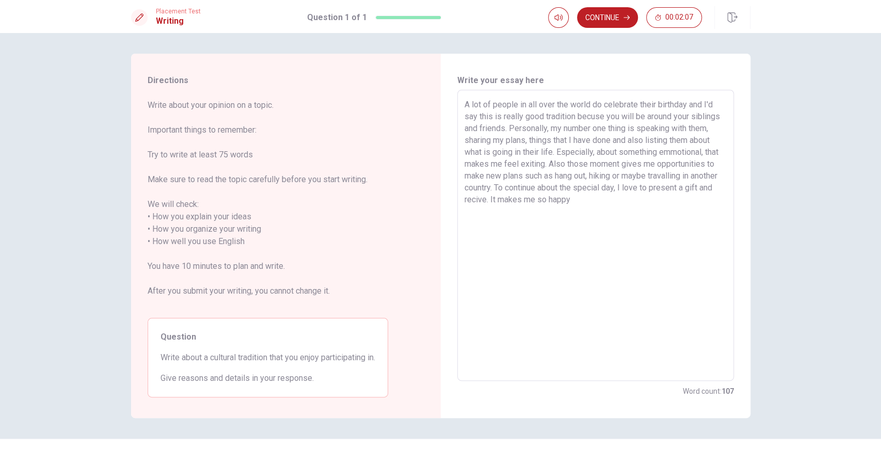
click at [556, 151] on textarea "A lot of people in all over the world do celebrate their birthday and I'd say t…" at bounding box center [595, 236] width 262 height 274
click at [557, 165] on textarea "A lot of people in all over the world do celebrate their birthday and I'd say t…" at bounding box center [595, 236] width 262 height 274
click at [551, 149] on textarea "A lot of people in all over the world do celebrate their birthday and I'd say t…" at bounding box center [595, 236] width 262 height 274
click at [560, 163] on textarea "A lot of people in all over the world do celebrate their birthday and I'd say t…" at bounding box center [595, 236] width 262 height 274
click at [676, 201] on textarea "A lot of people in all over the world do celebrate their birthday and I'd say t…" at bounding box center [595, 236] width 262 height 274
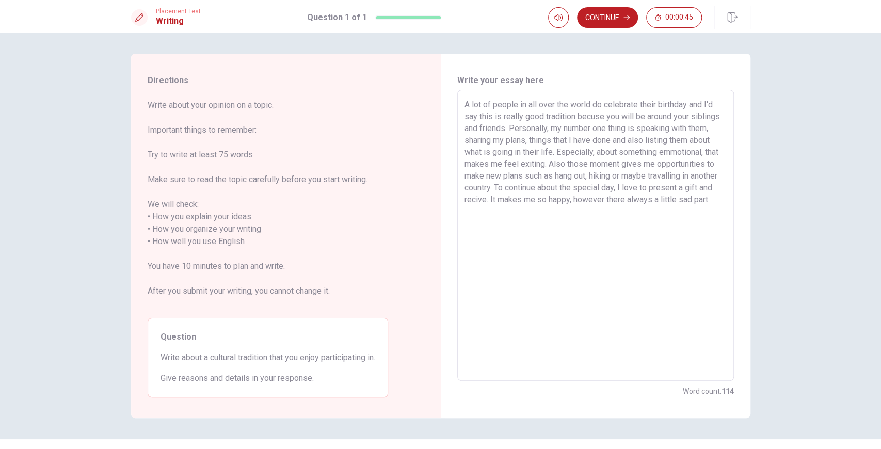
click at [706, 197] on textarea "A lot of people in all over the world do celebrate their birthday and I'd say t…" at bounding box center [595, 236] width 262 height 274
click at [545, 227] on textarea "A lot of people in all over the world do celebrate their birthday and I'd say t…" at bounding box center [595, 236] width 262 height 274
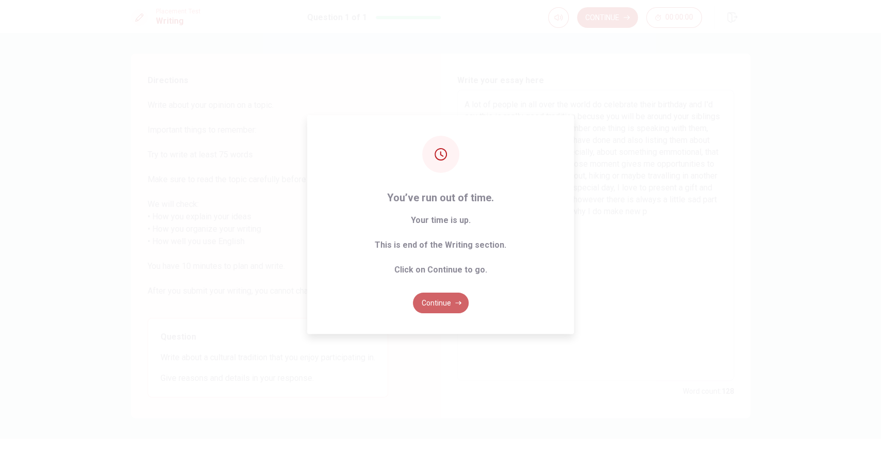
drag, startPoint x: 446, startPoint y: 294, endPoint x: 445, endPoint y: 300, distance: 6.3
click at [445, 300] on button "Continue" at bounding box center [441, 303] width 56 height 21
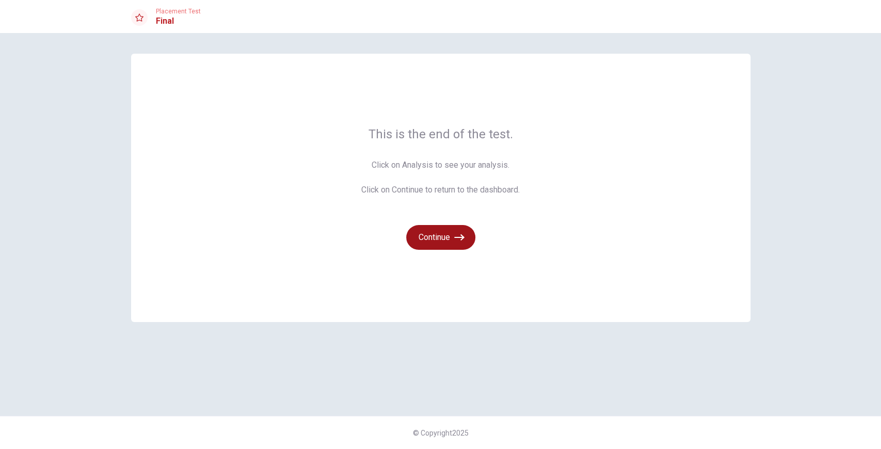
click at [441, 248] on button "Continue" at bounding box center [440, 237] width 69 height 25
